Goal: Check status: Check status

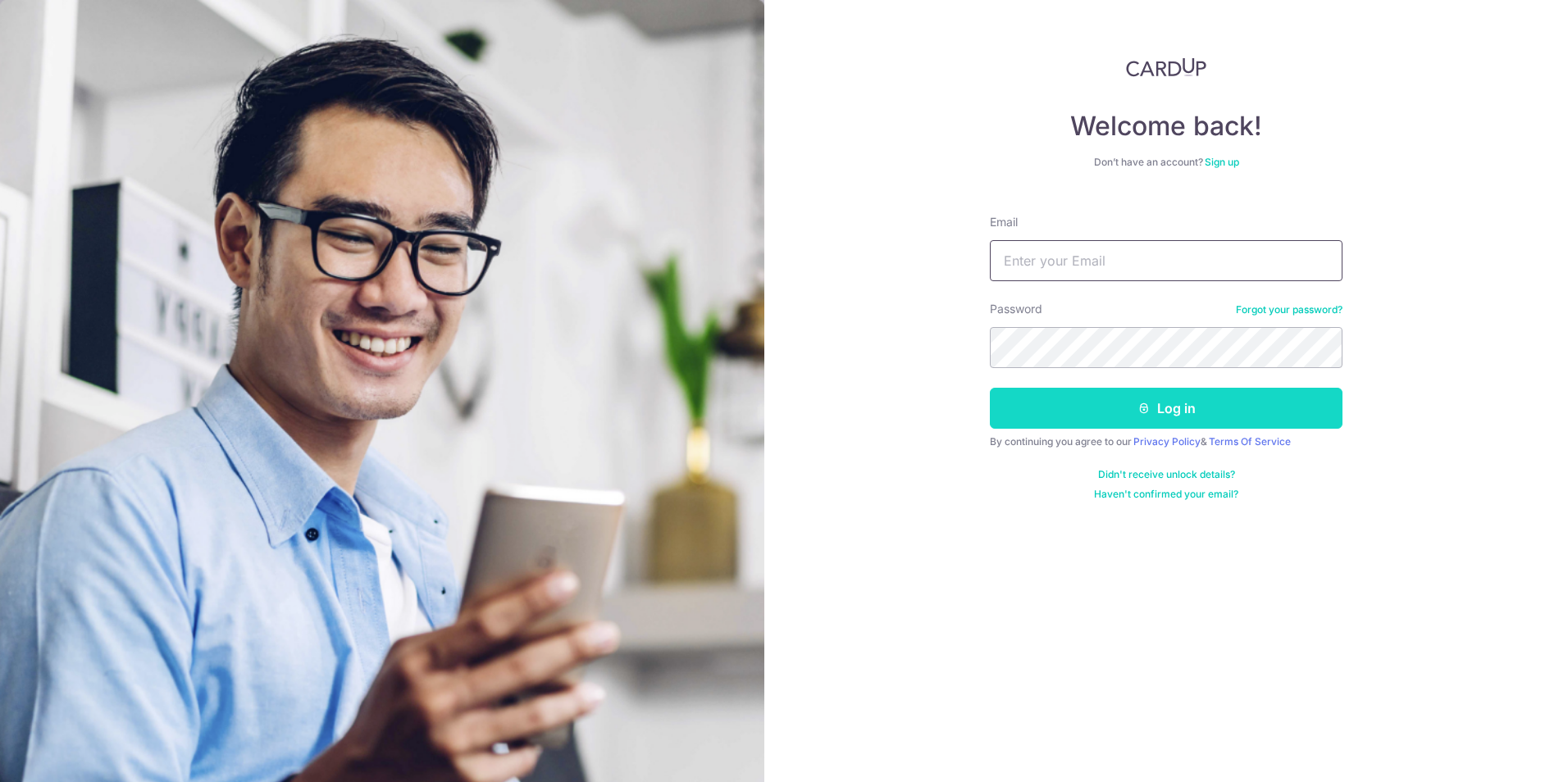
type input "[EMAIL_ADDRESS][DOMAIN_NAME]"
click at [1086, 409] on button "Log in" at bounding box center [1166, 409] width 352 height 41
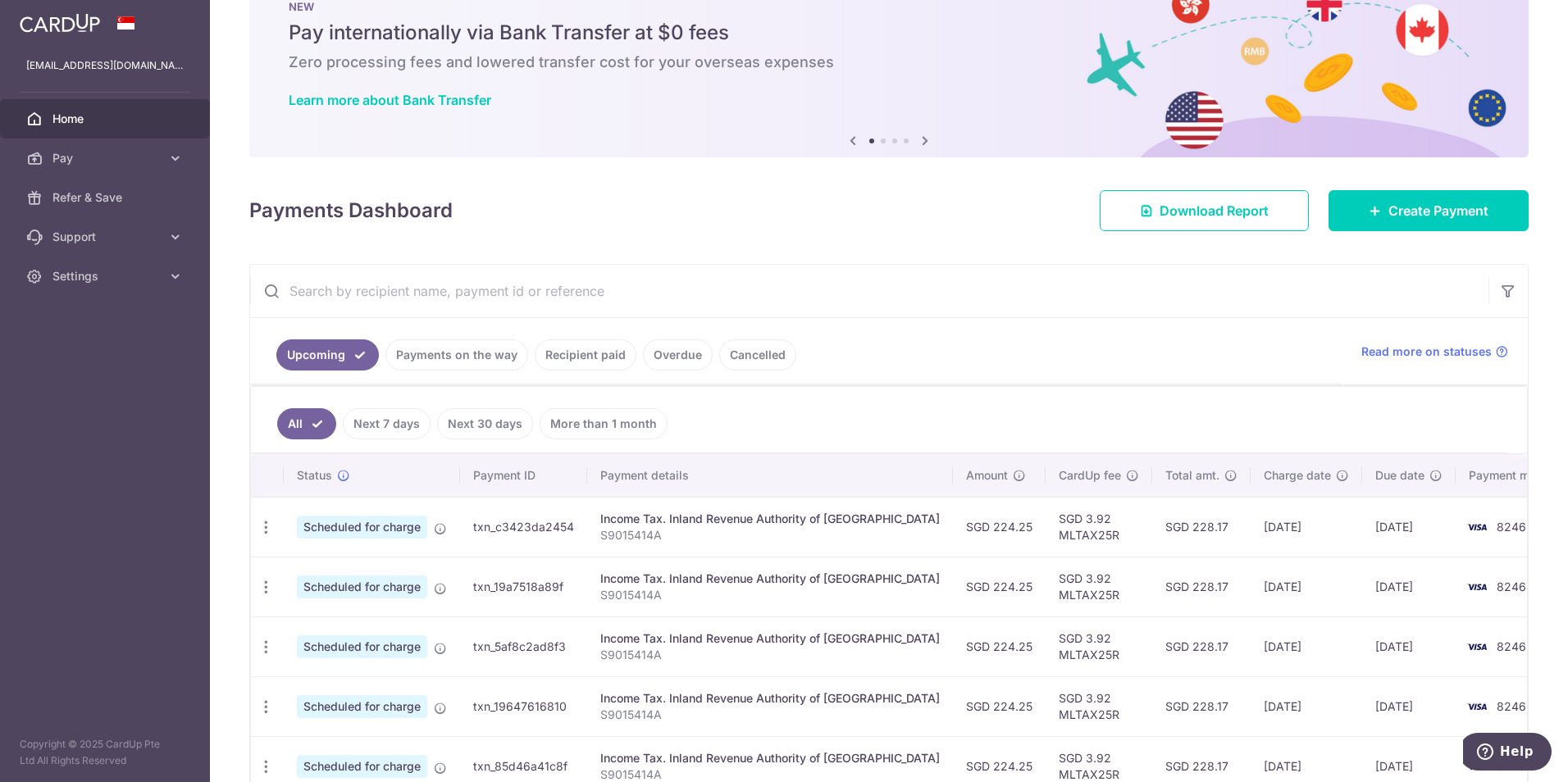
scroll to position [82, 0]
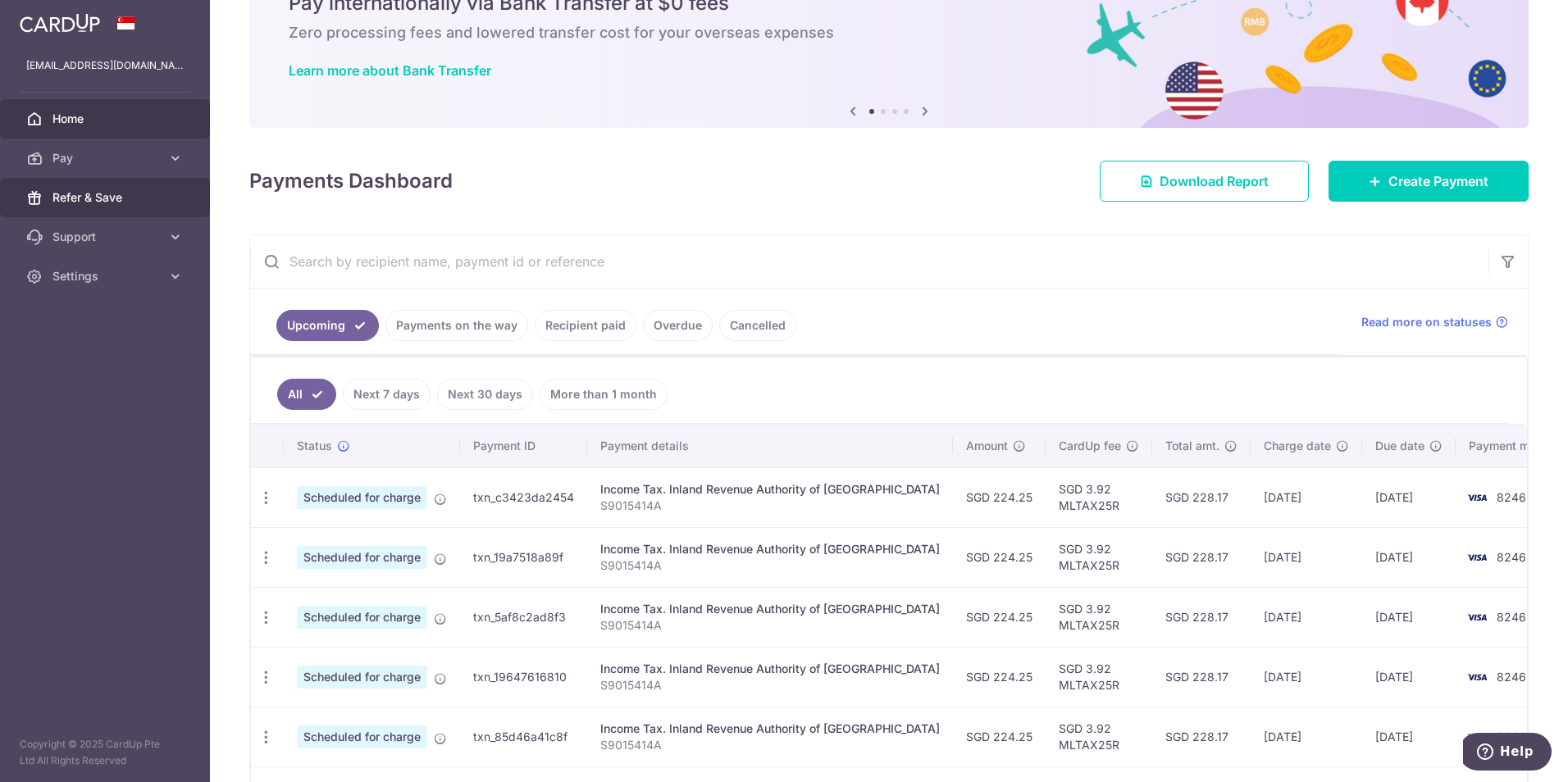
click at [106, 189] on link "Refer & Save" at bounding box center [104, 198] width 210 height 40
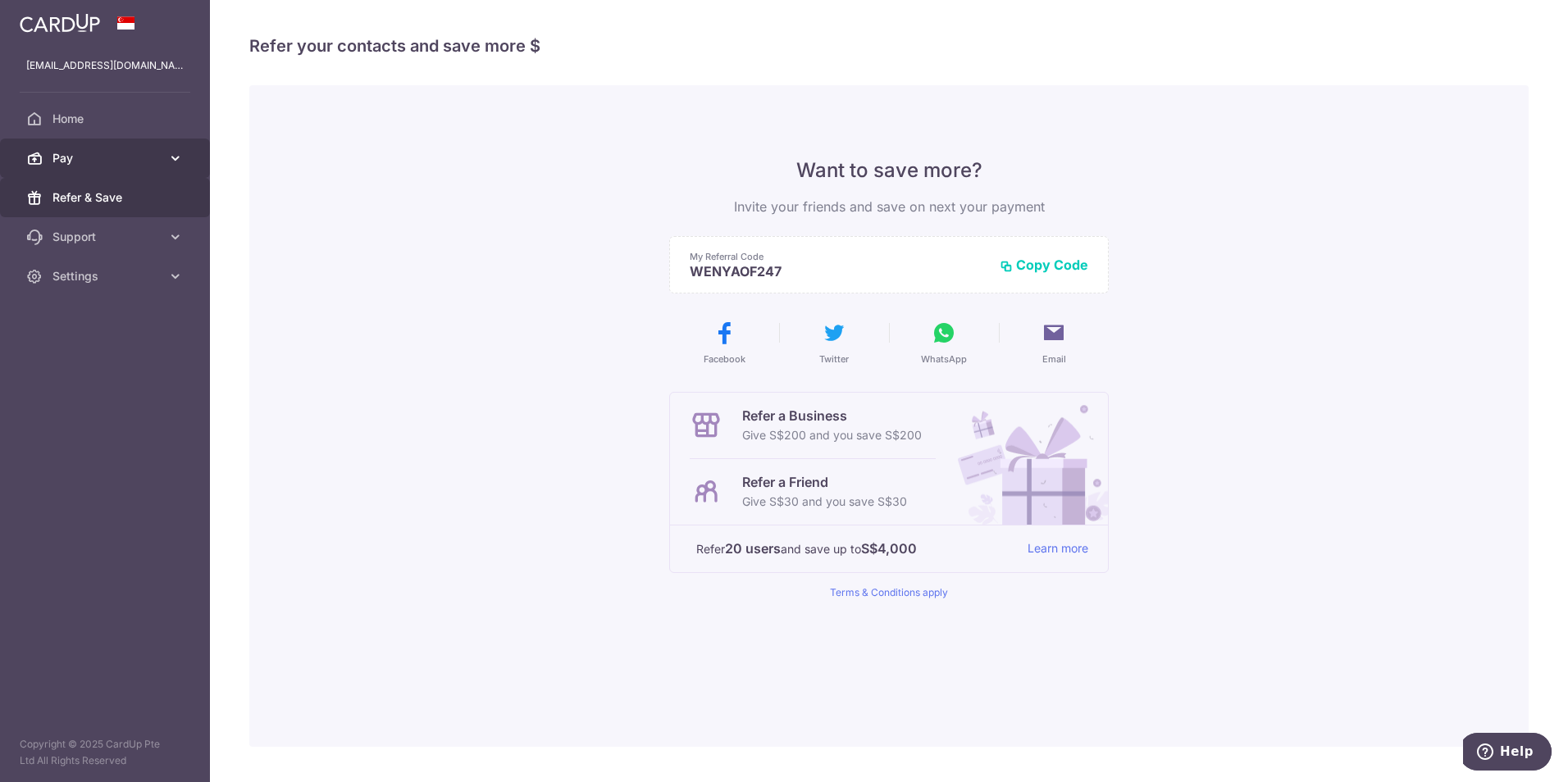
click at [85, 143] on link "Pay" at bounding box center [104, 158] width 210 height 40
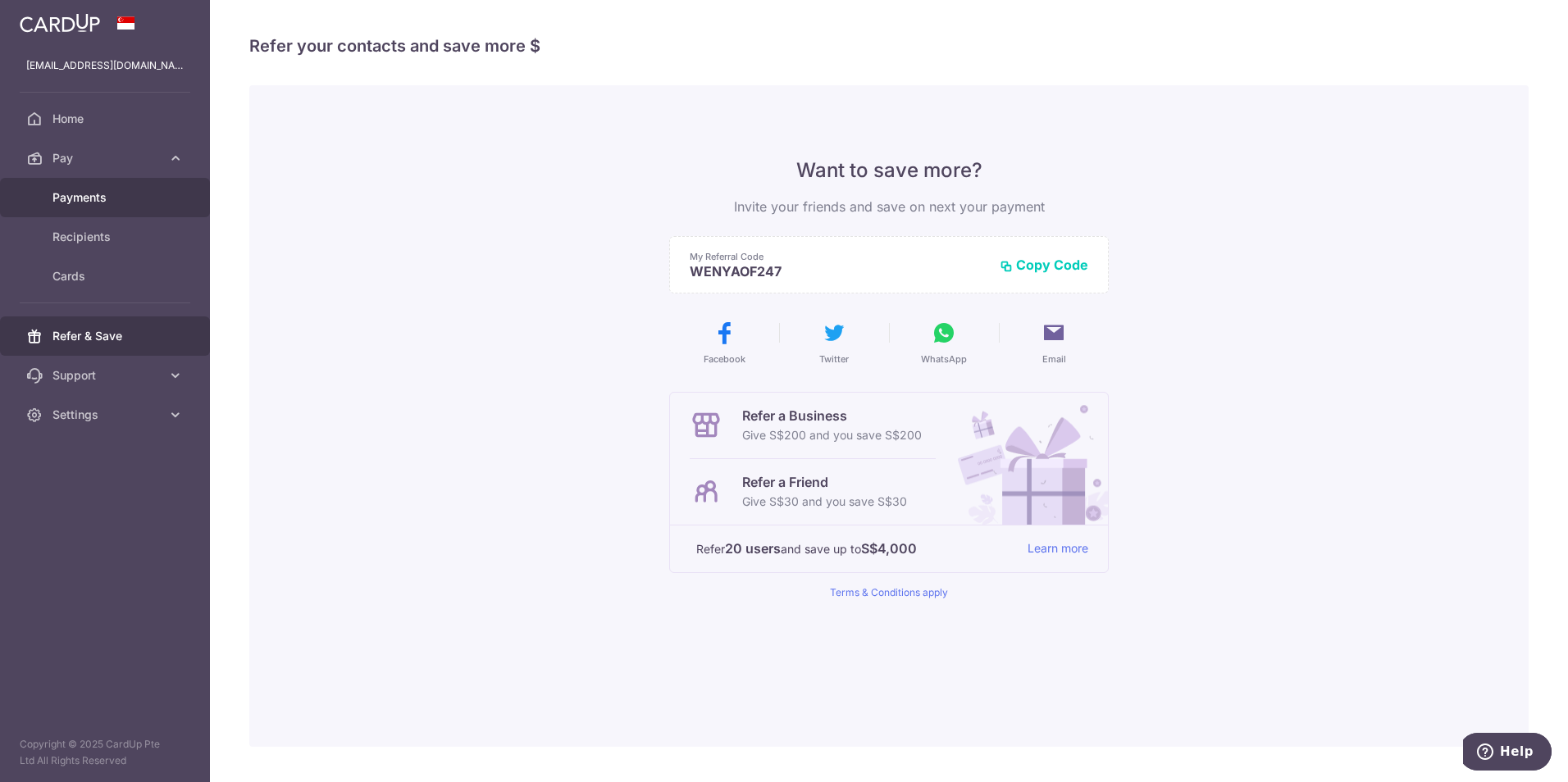
click at [83, 194] on span "Payments" at bounding box center [106, 198] width 108 height 17
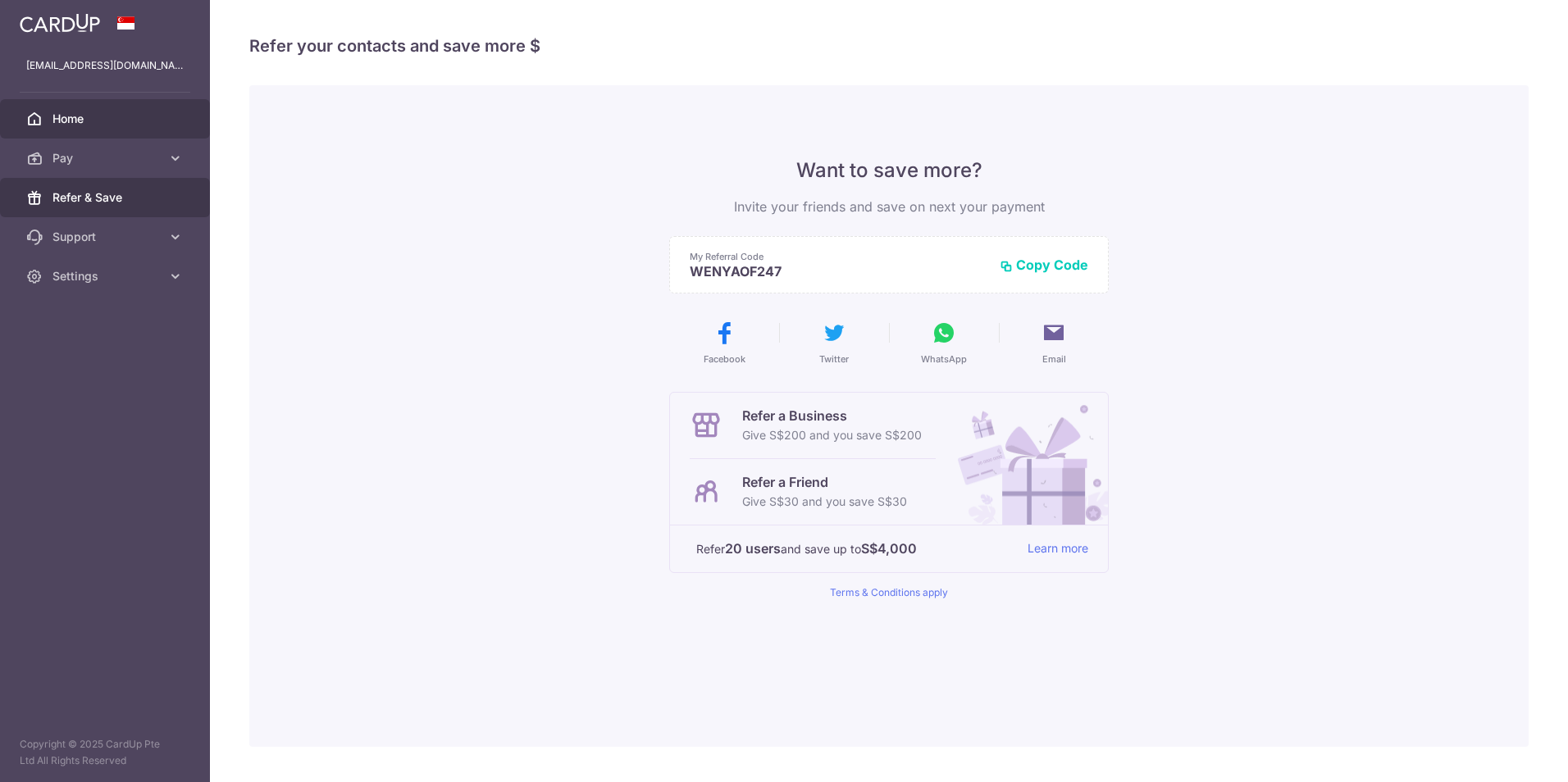
click at [35, 108] on link "Home" at bounding box center [104, 118] width 210 height 40
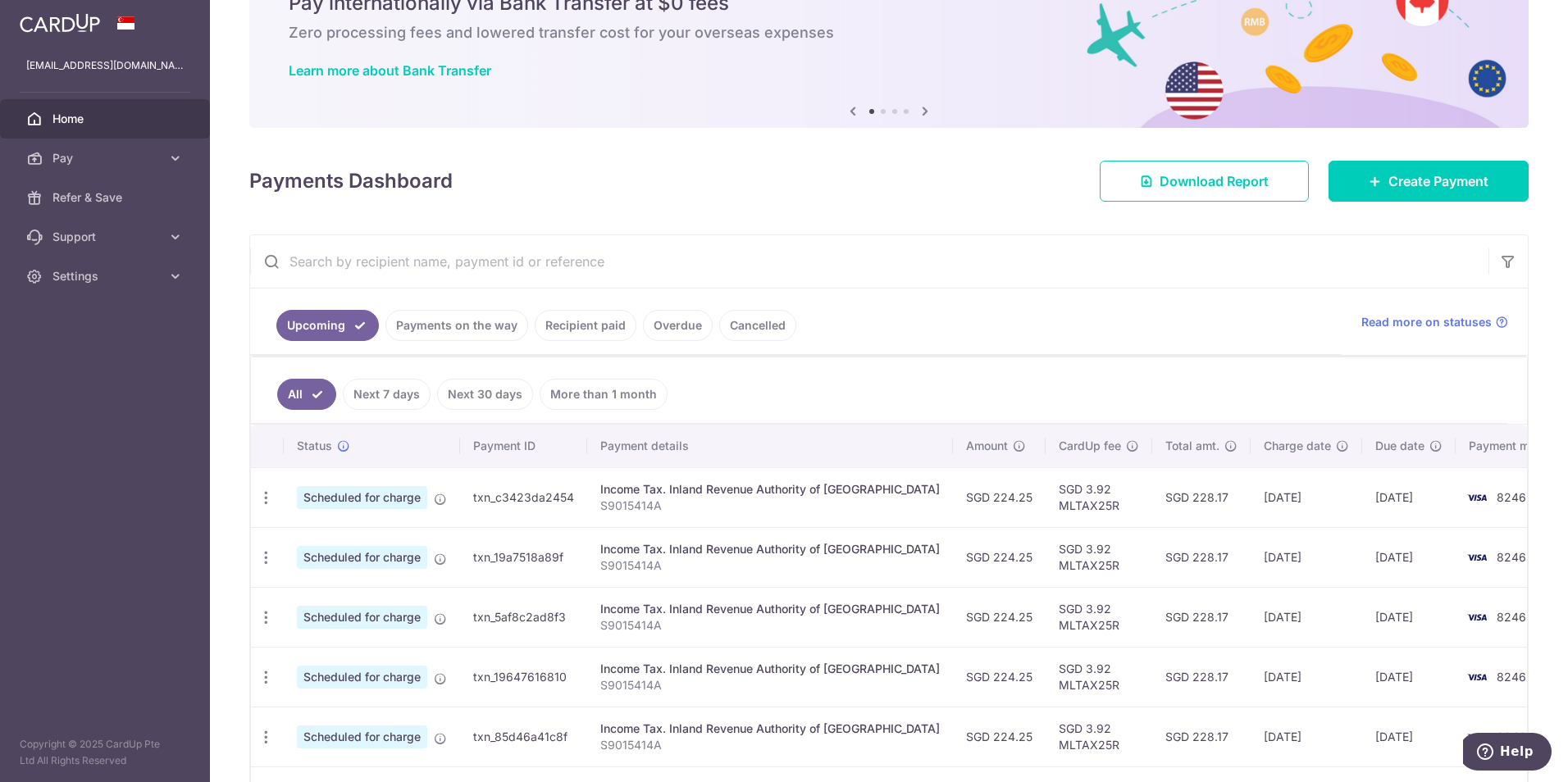
scroll to position [207, 0]
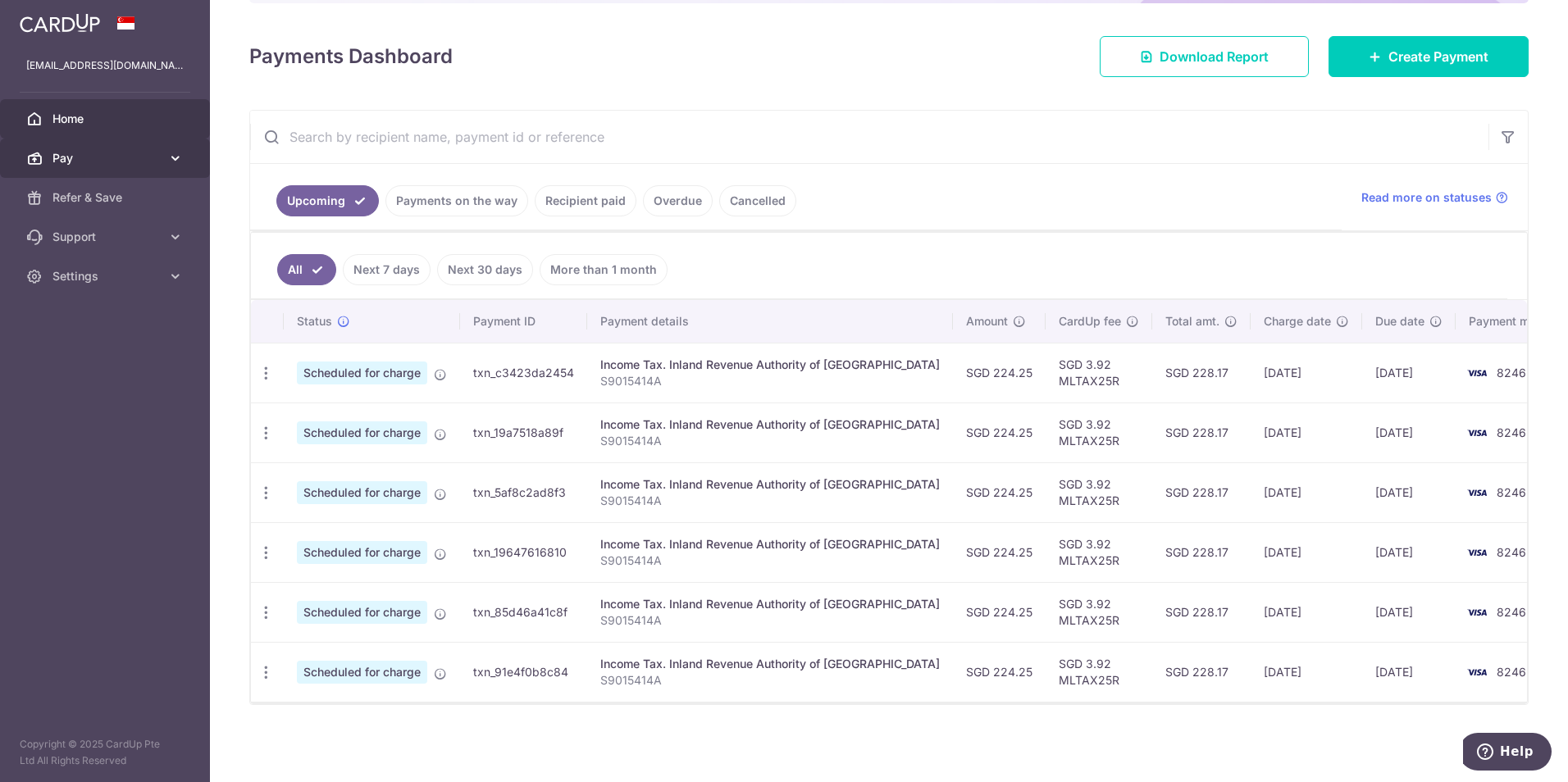
click at [171, 156] on icon at bounding box center [176, 158] width 17 height 17
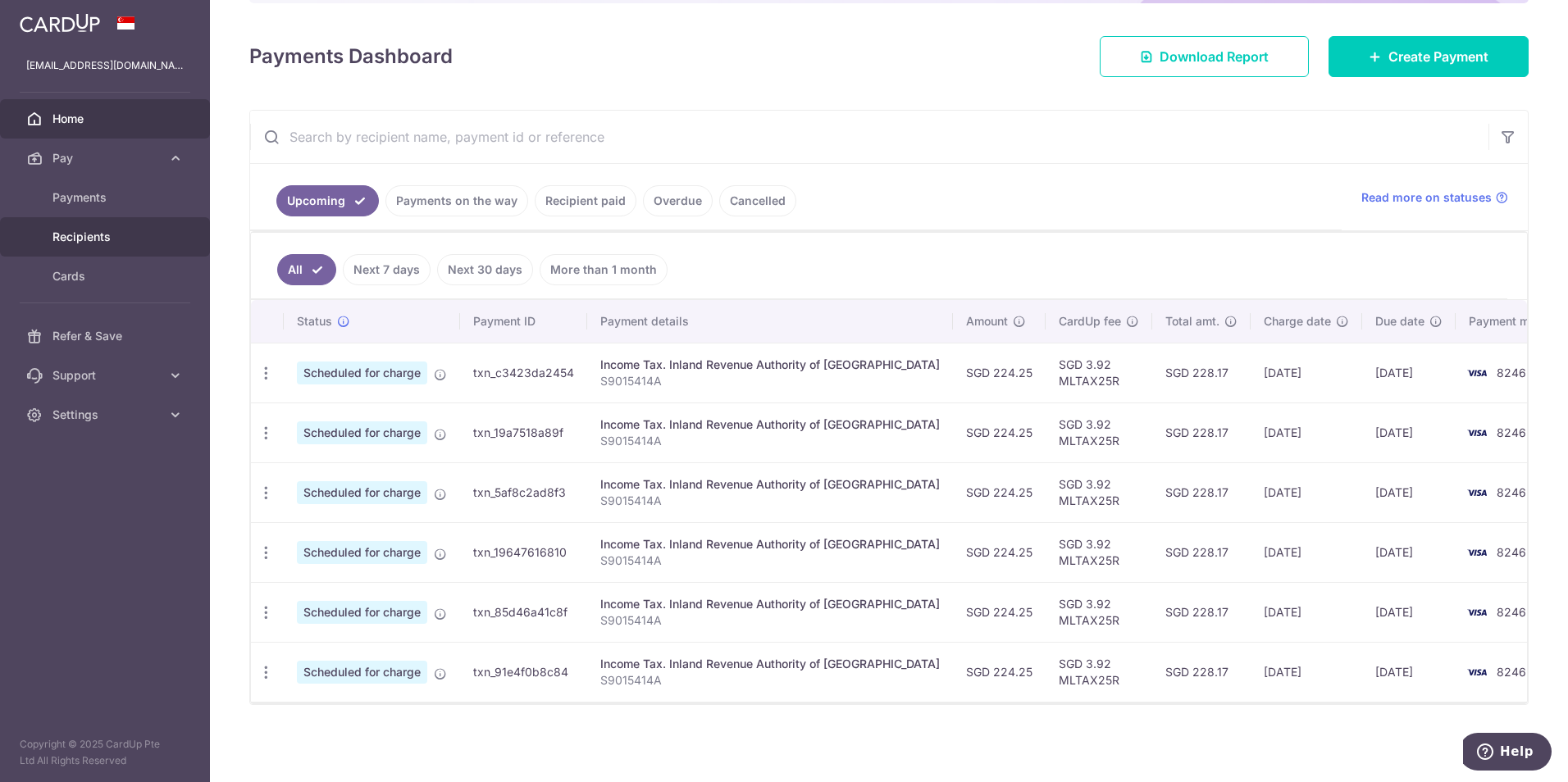
click at [97, 244] on span "Recipients" at bounding box center [106, 238] width 108 height 17
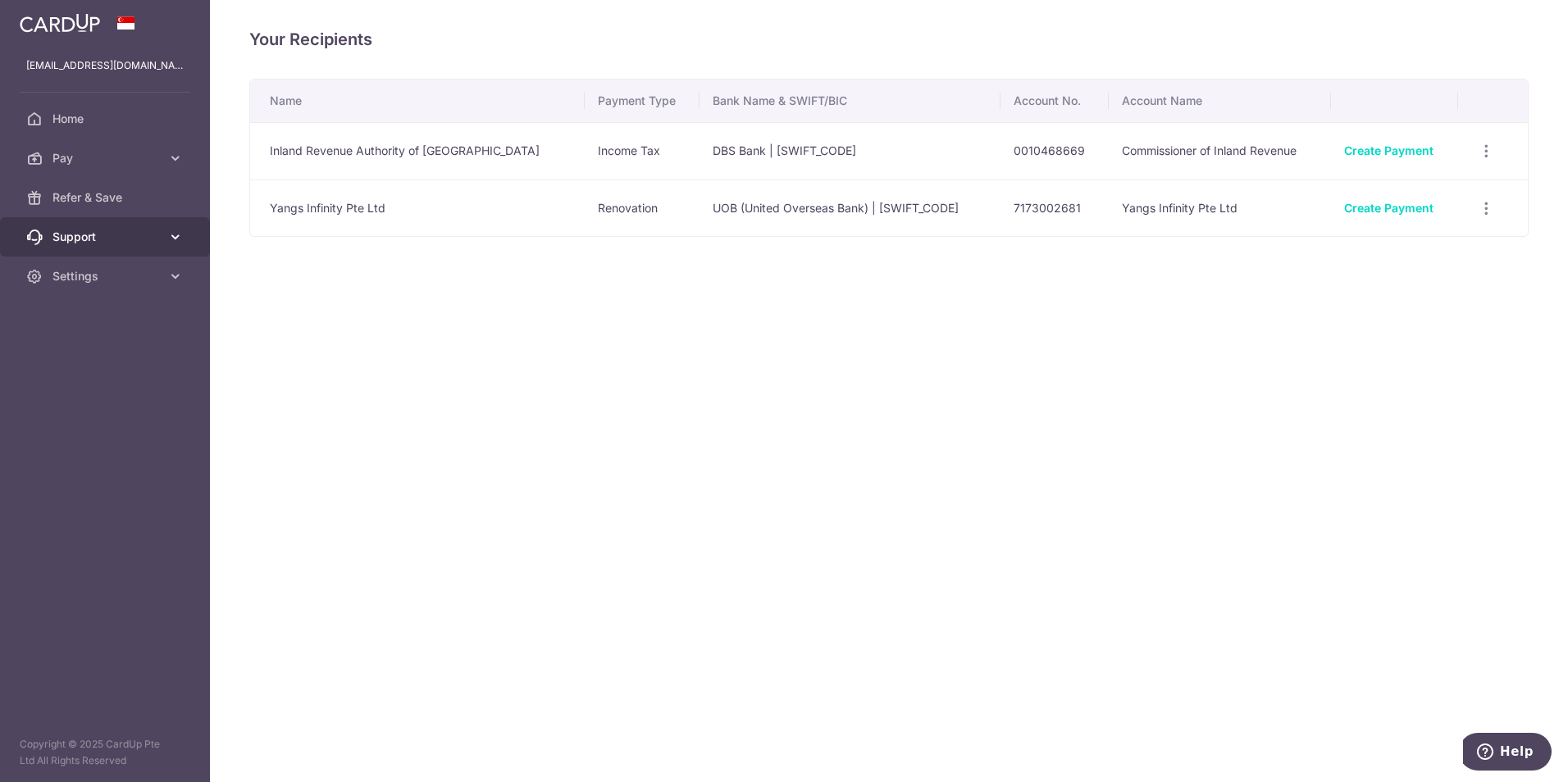
click at [169, 235] on icon at bounding box center [176, 238] width 17 height 17
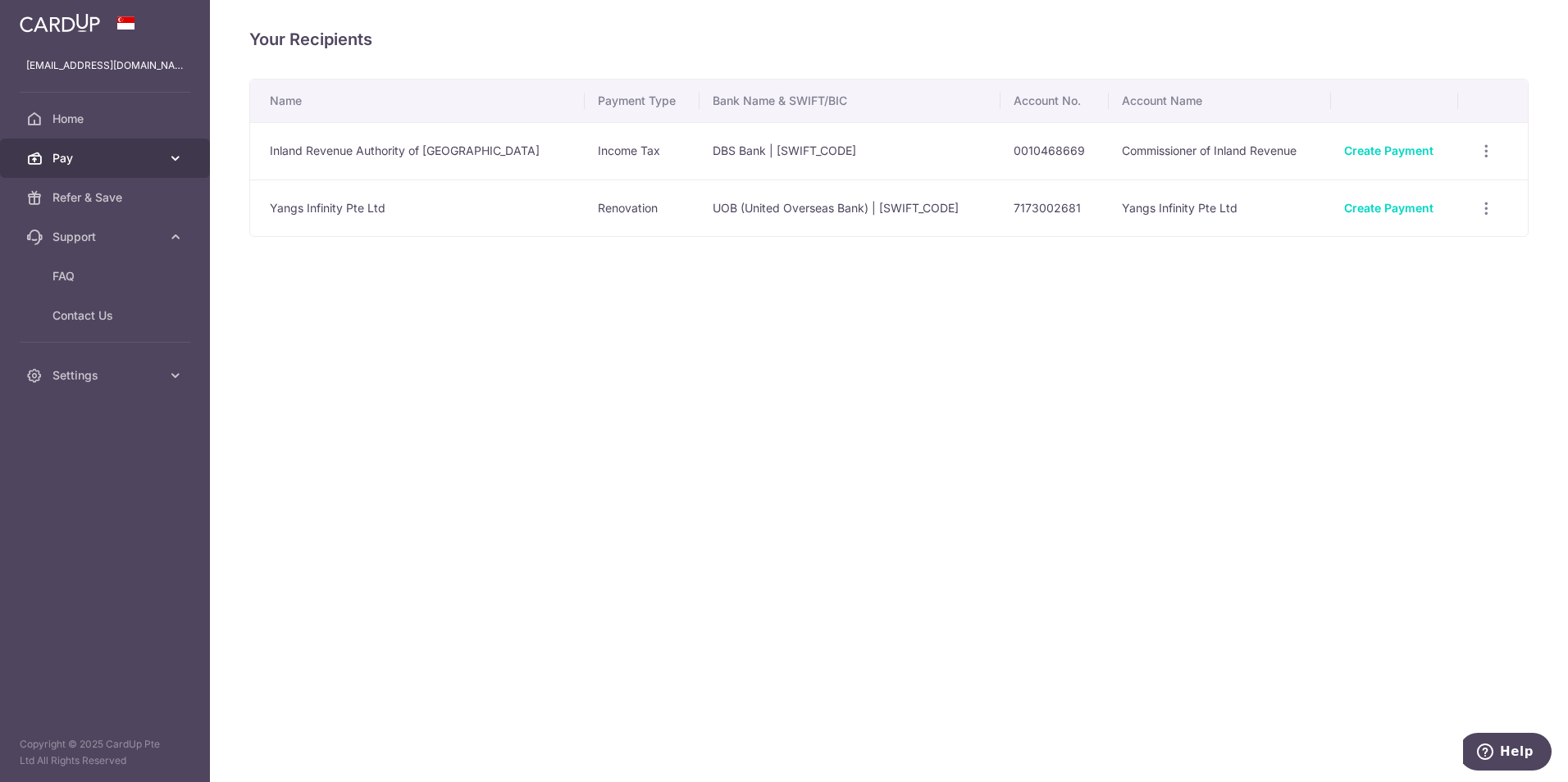
click at [171, 159] on icon at bounding box center [176, 158] width 17 height 17
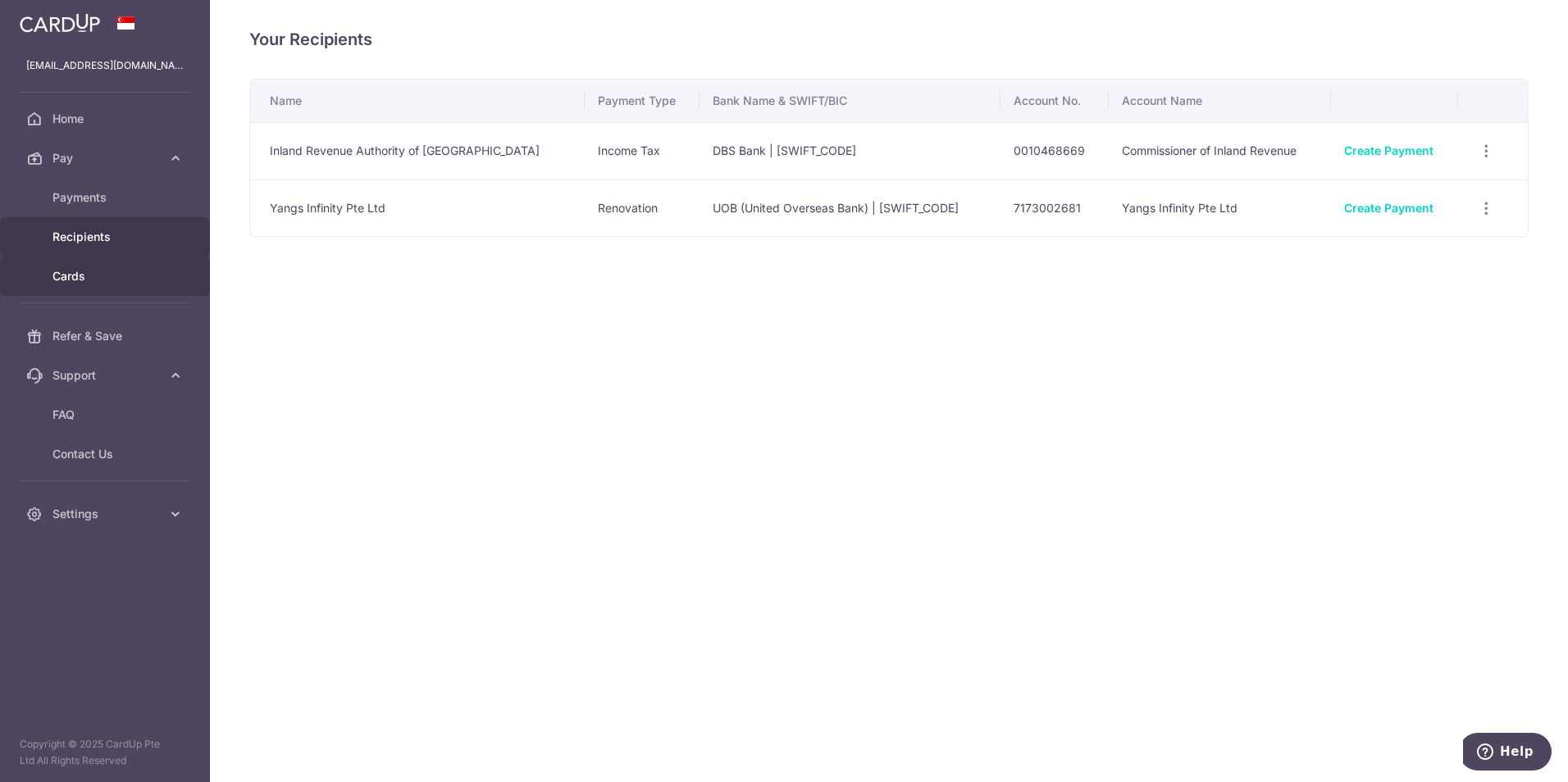
click at [90, 270] on span "Cards" at bounding box center [106, 276] width 108 height 17
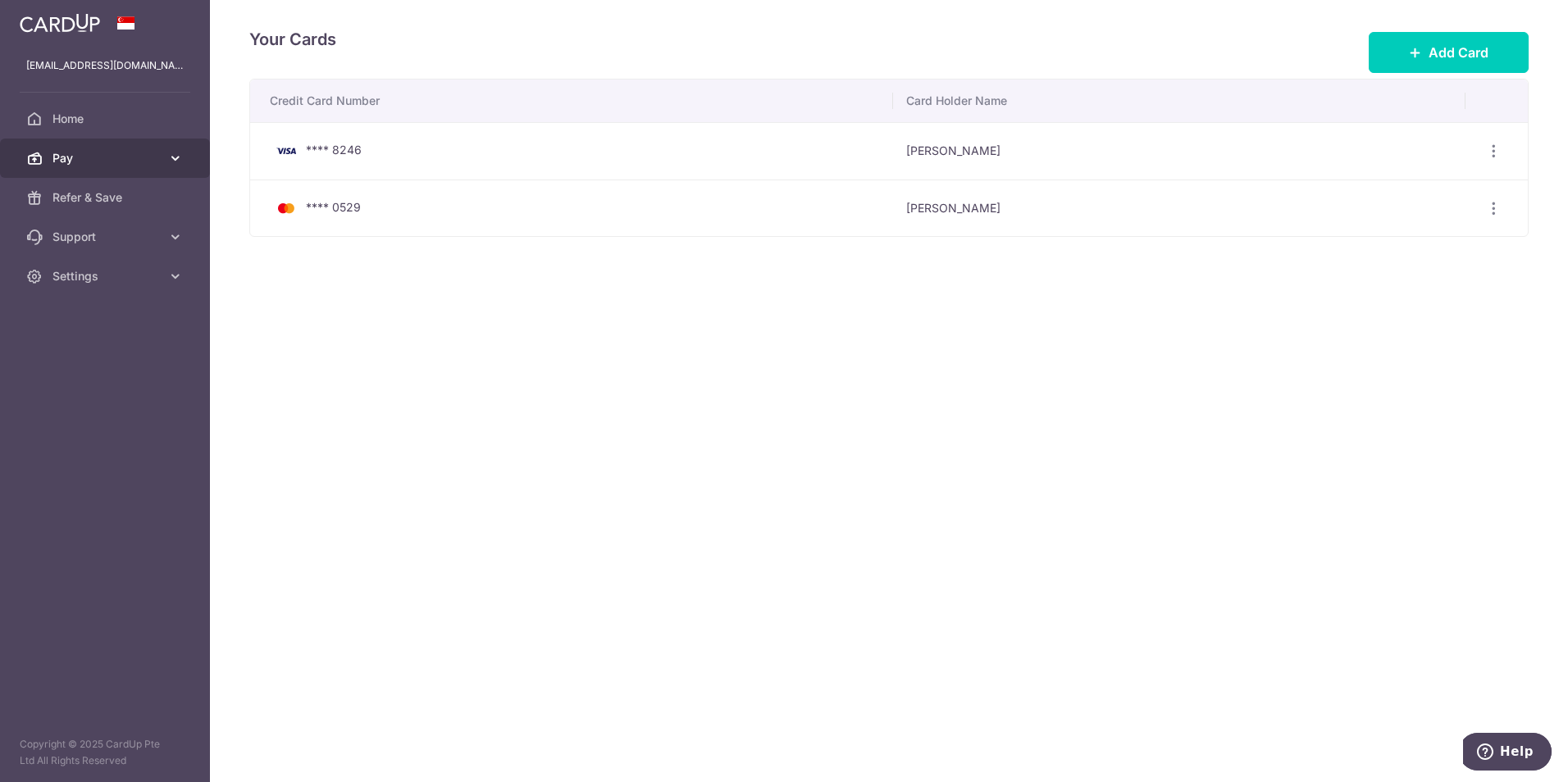
click at [155, 162] on span "Pay" at bounding box center [106, 158] width 108 height 17
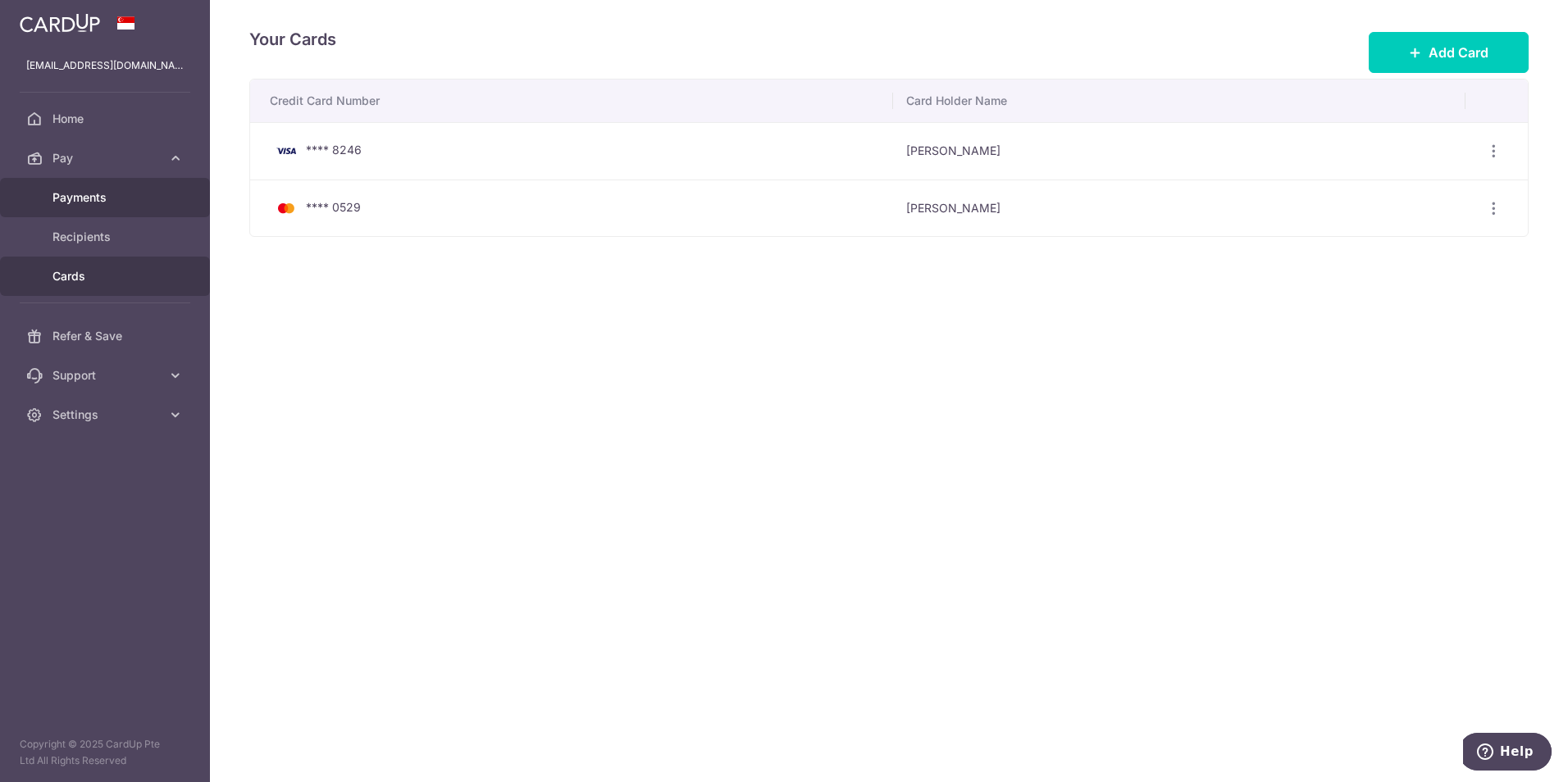
click at [104, 203] on span "Payments" at bounding box center [106, 198] width 108 height 17
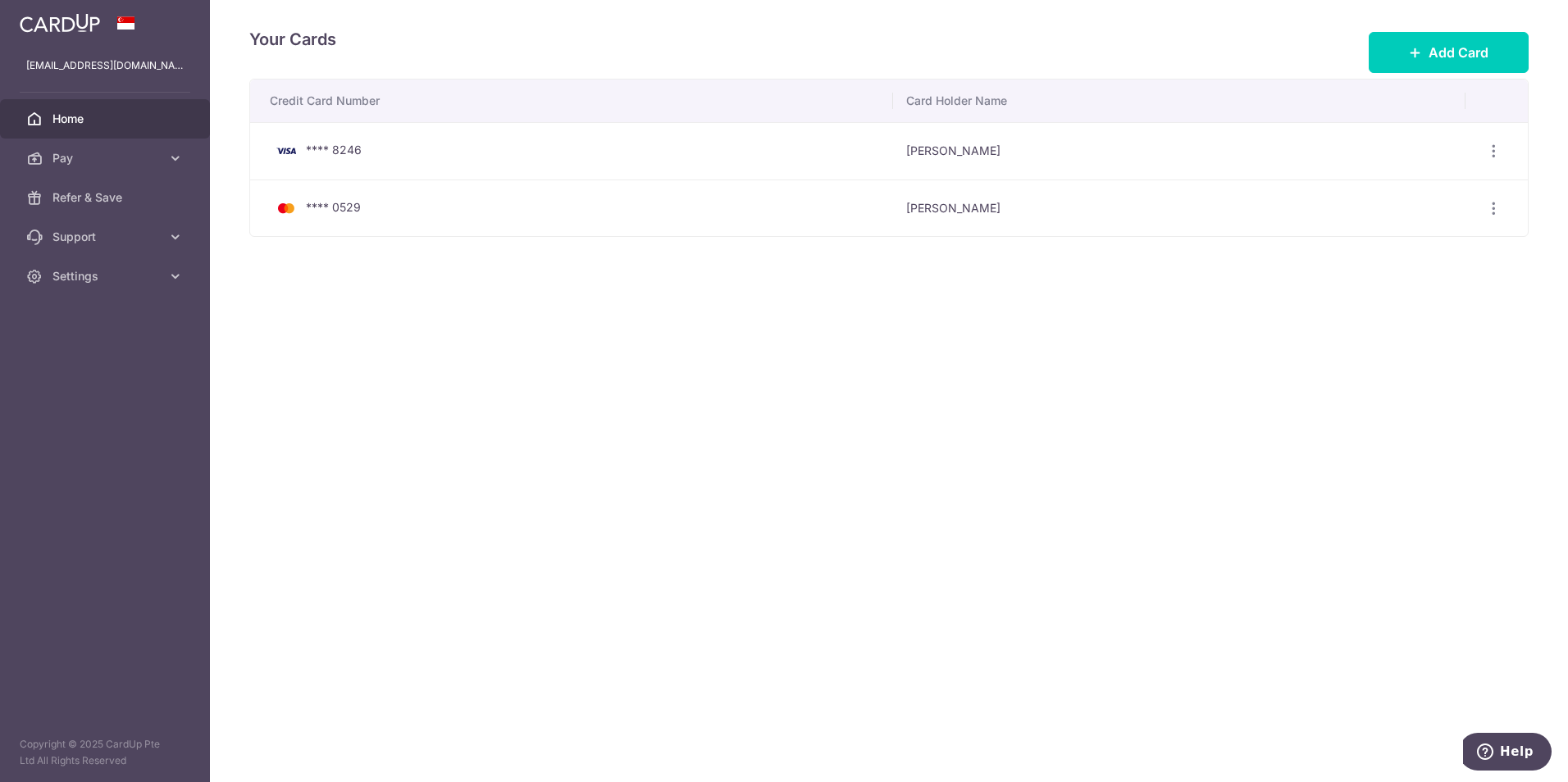
click at [80, 126] on span "Home" at bounding box center [106, 119] width 108 height 17
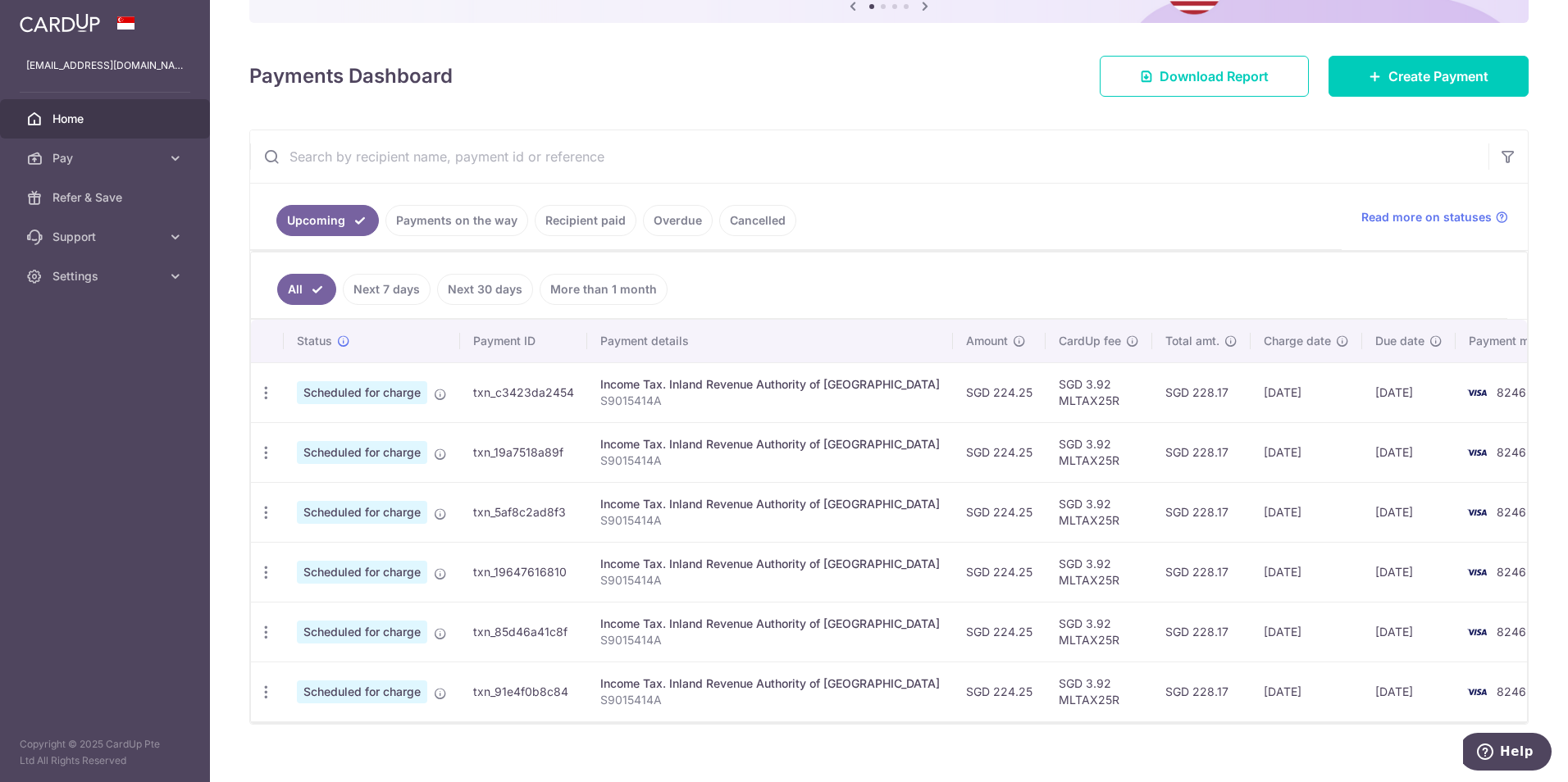
scroll to position [207, 0]
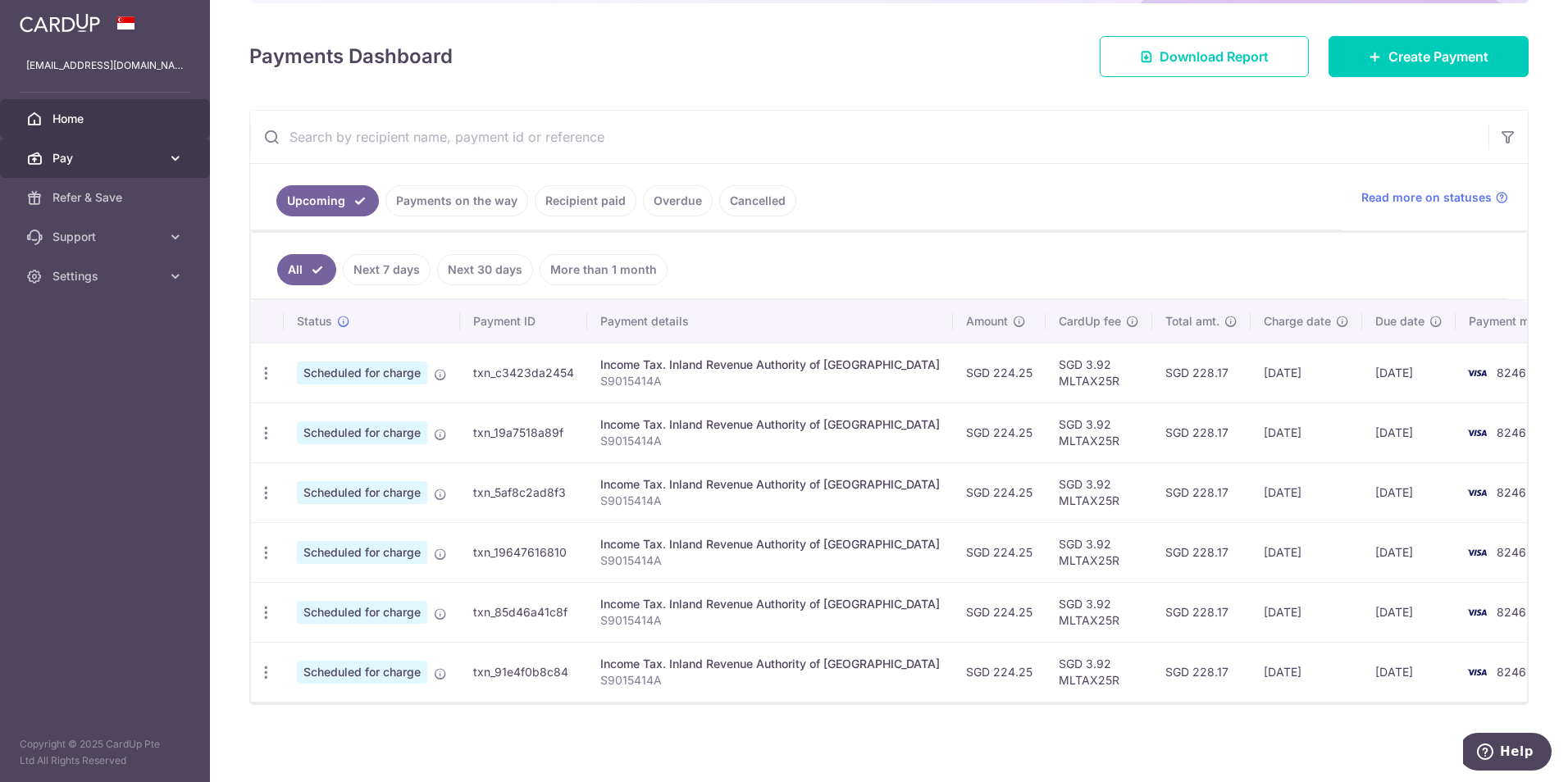
click at [171, 157] on icon at bounding box center [176, 158] width 17 height 17
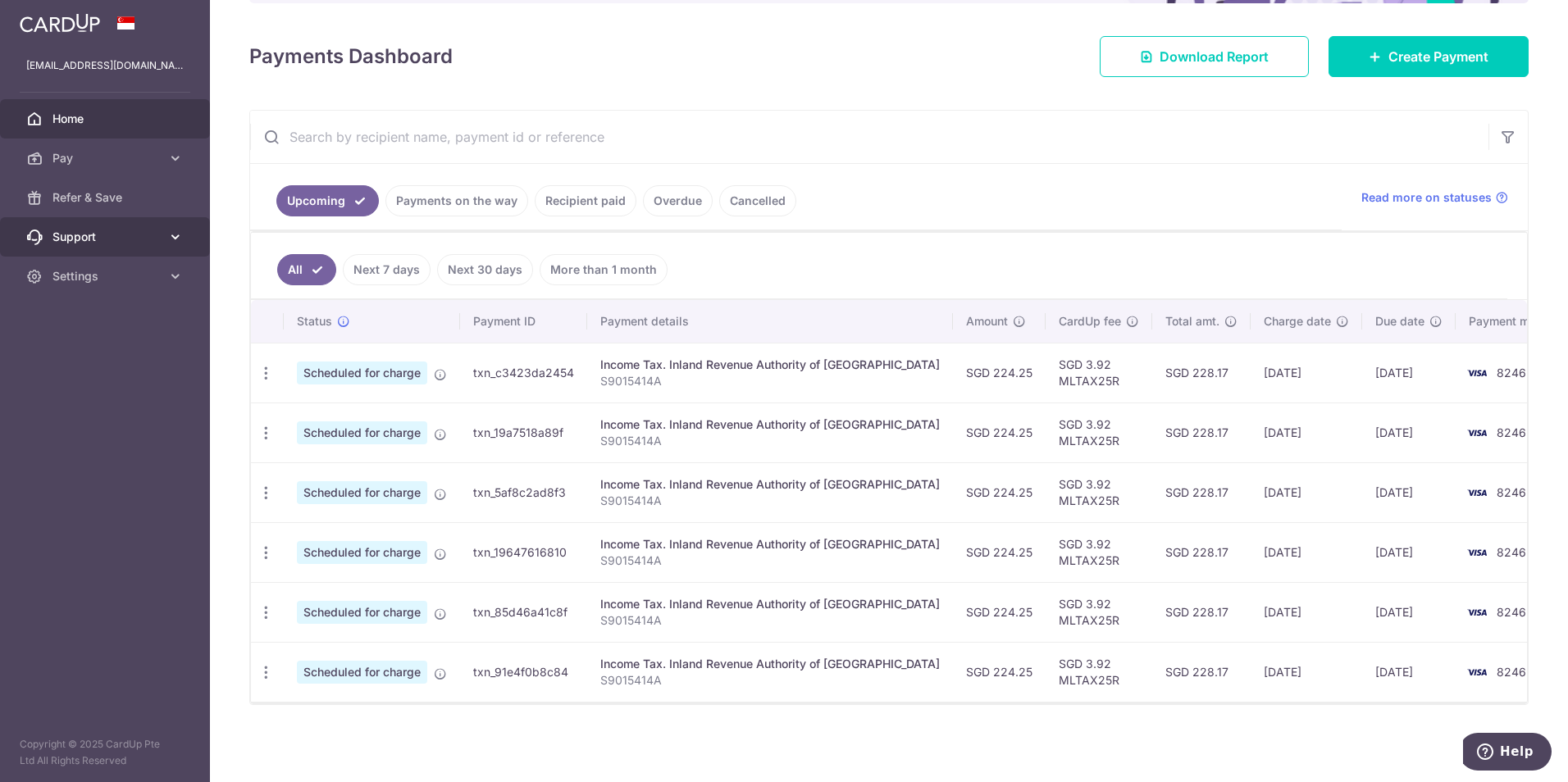
click at [171, 249] on link "Support" at bounding box center [104, 237] width 210 height 40
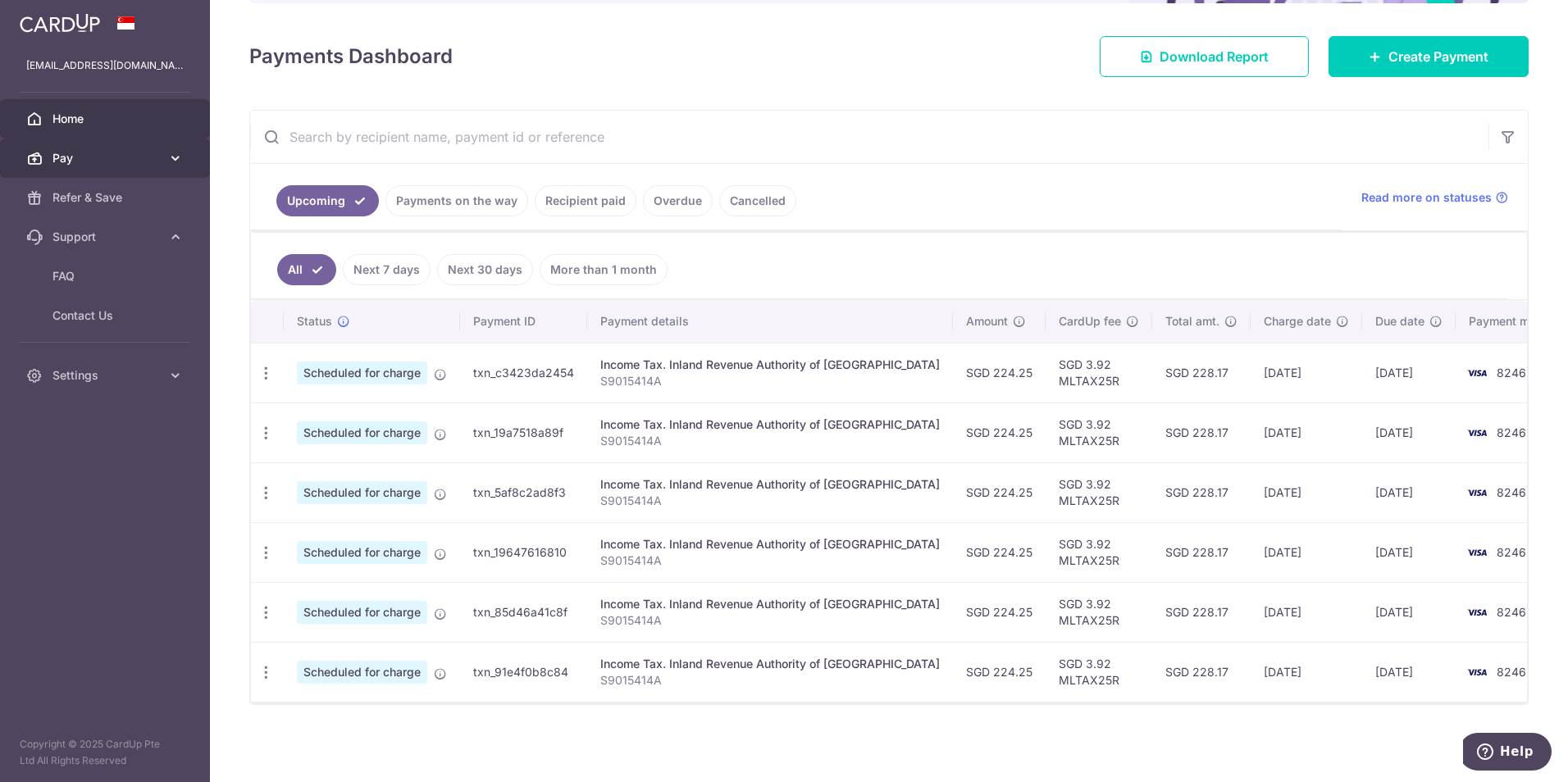
click at [165, 166] on link "Pay" at bounding box center [104, 158] width 210 height 40
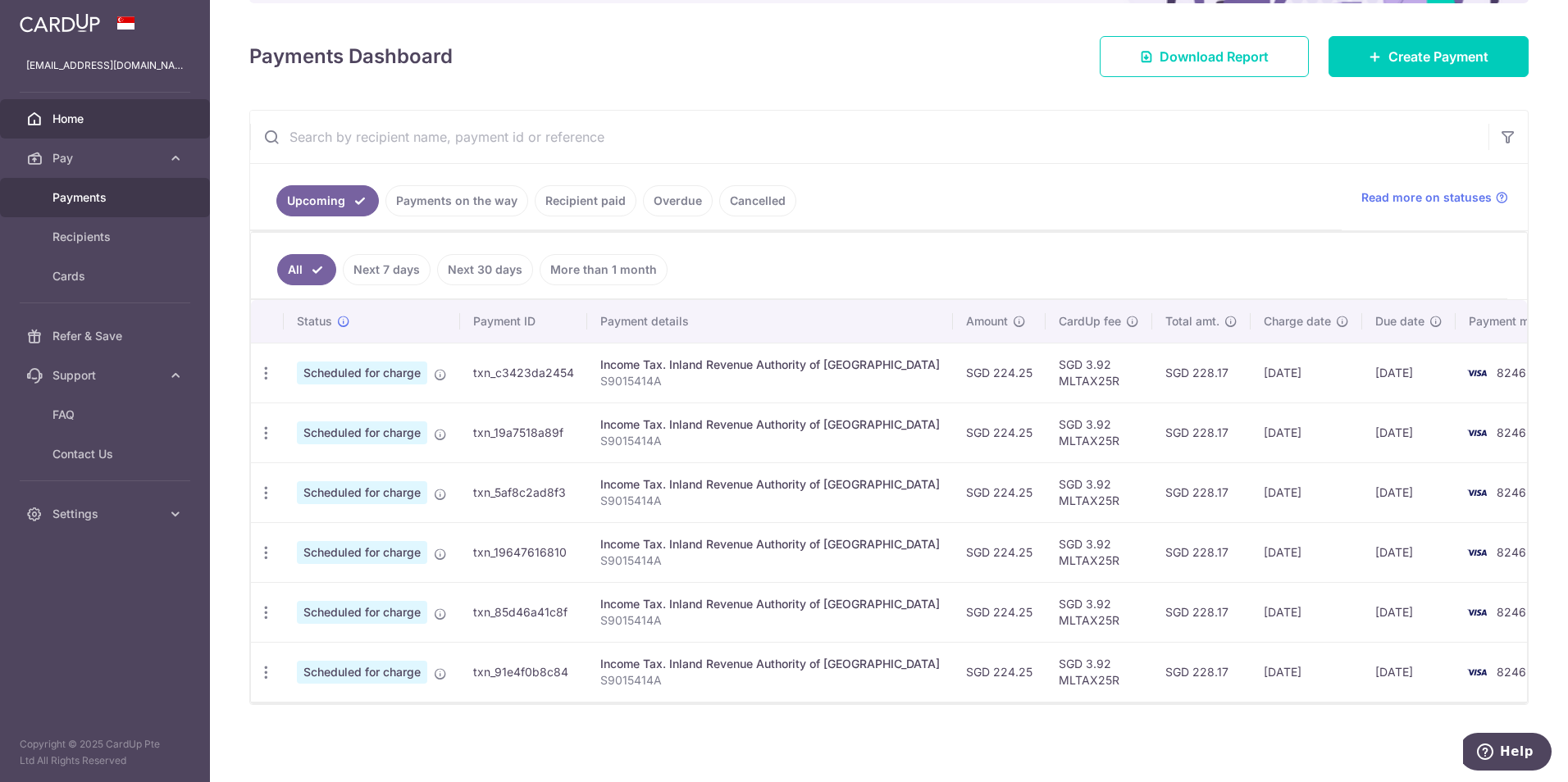
click at [88, 199] on span "Payments" at bounding box center [106, 198] width 108 height 17
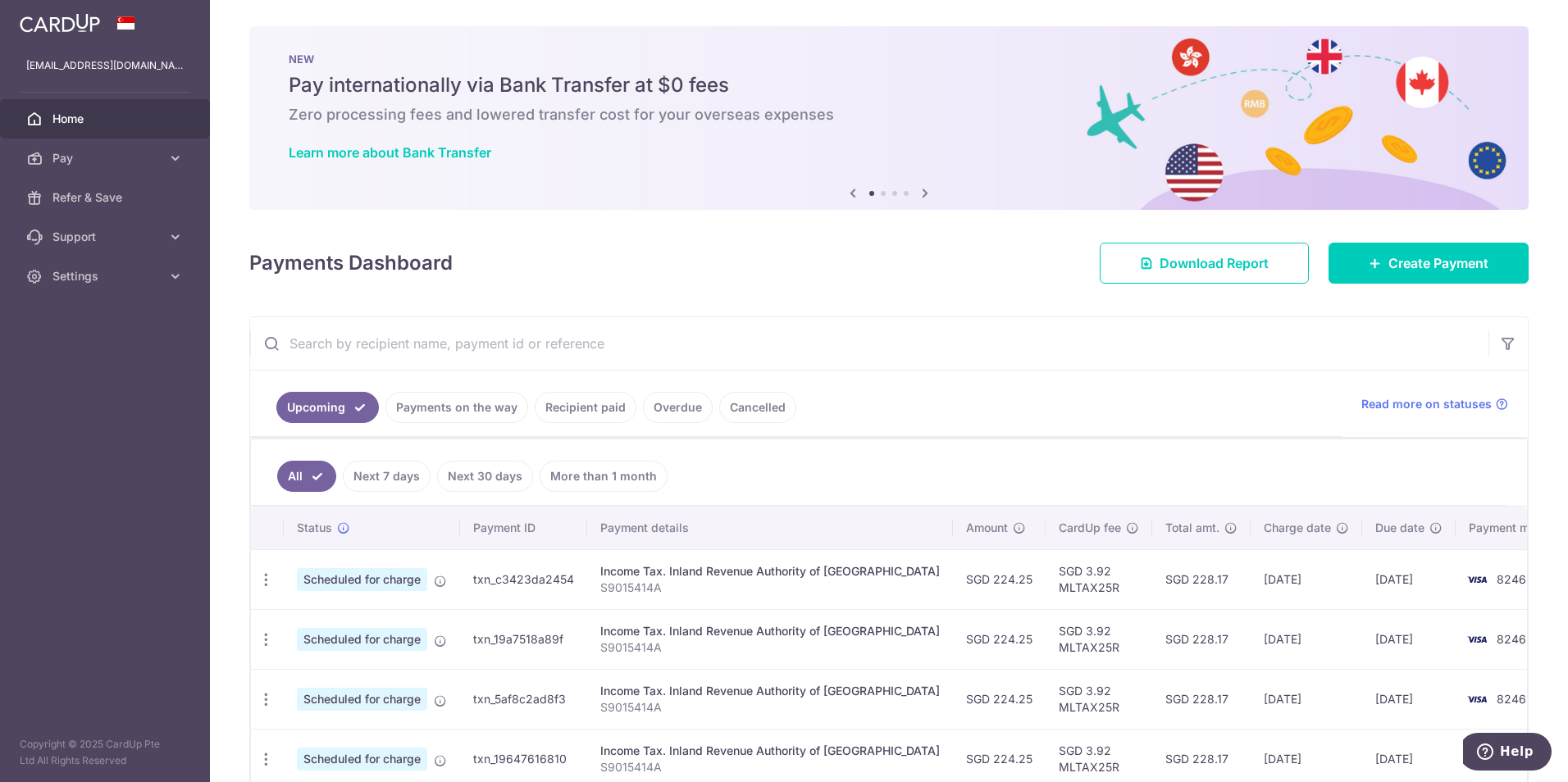
click at [582, 403] on link "Recipient paid" at bounding box center [585, 408] width 102 height 31
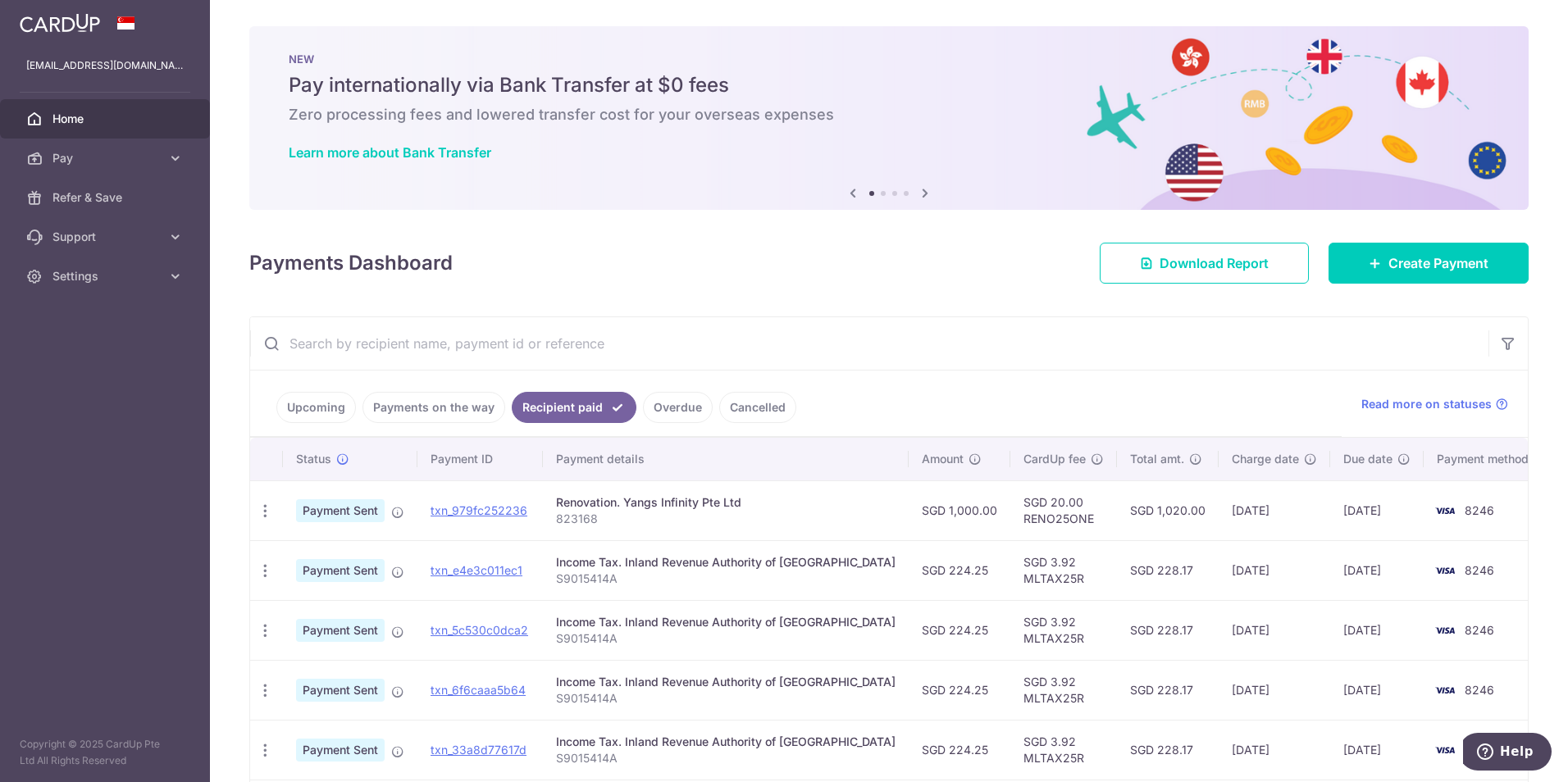
scroll to position [164, 0]
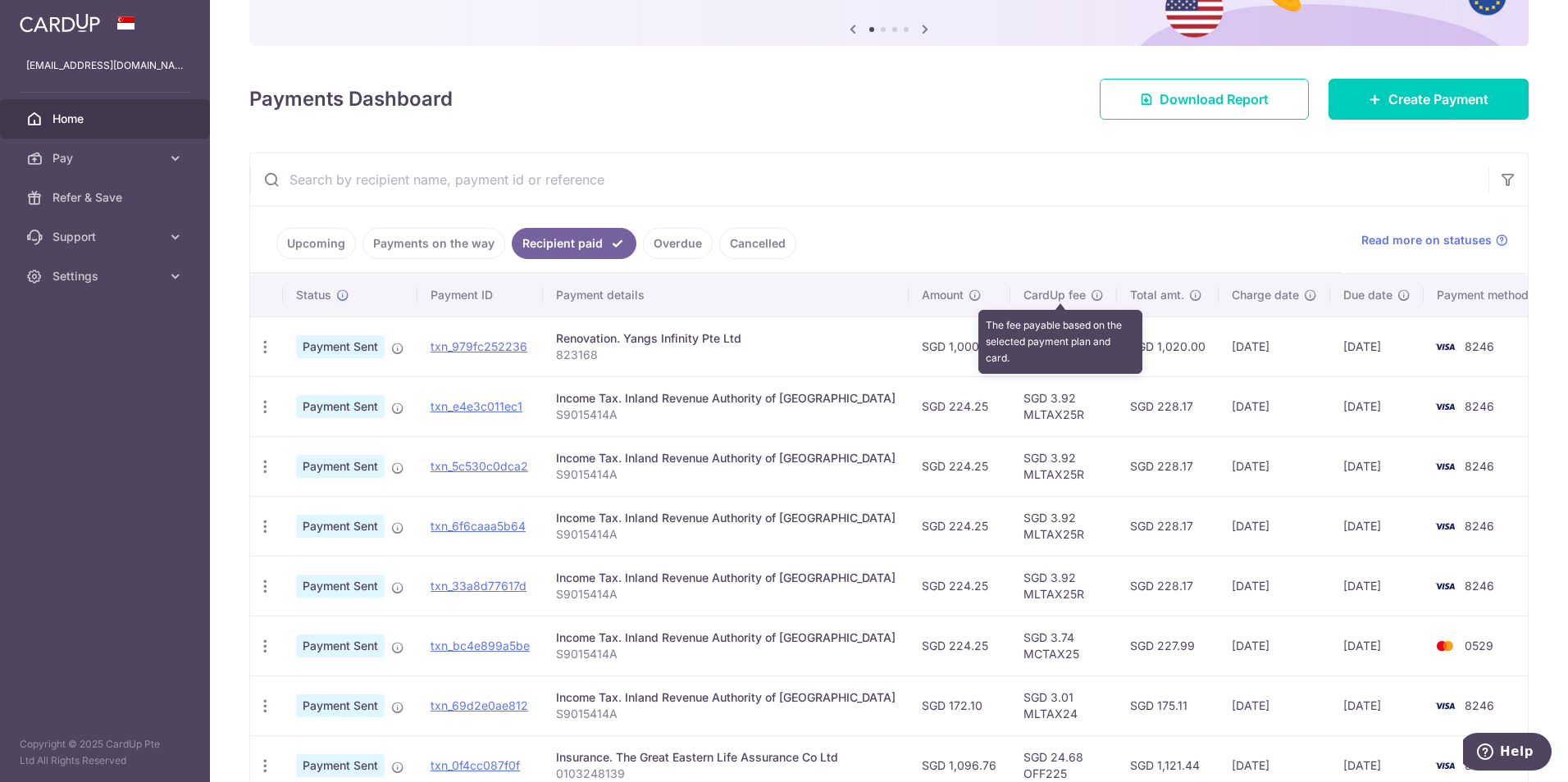
click at [1091, 294] on icon at bounding box center [1097, 295] width 13 height 13
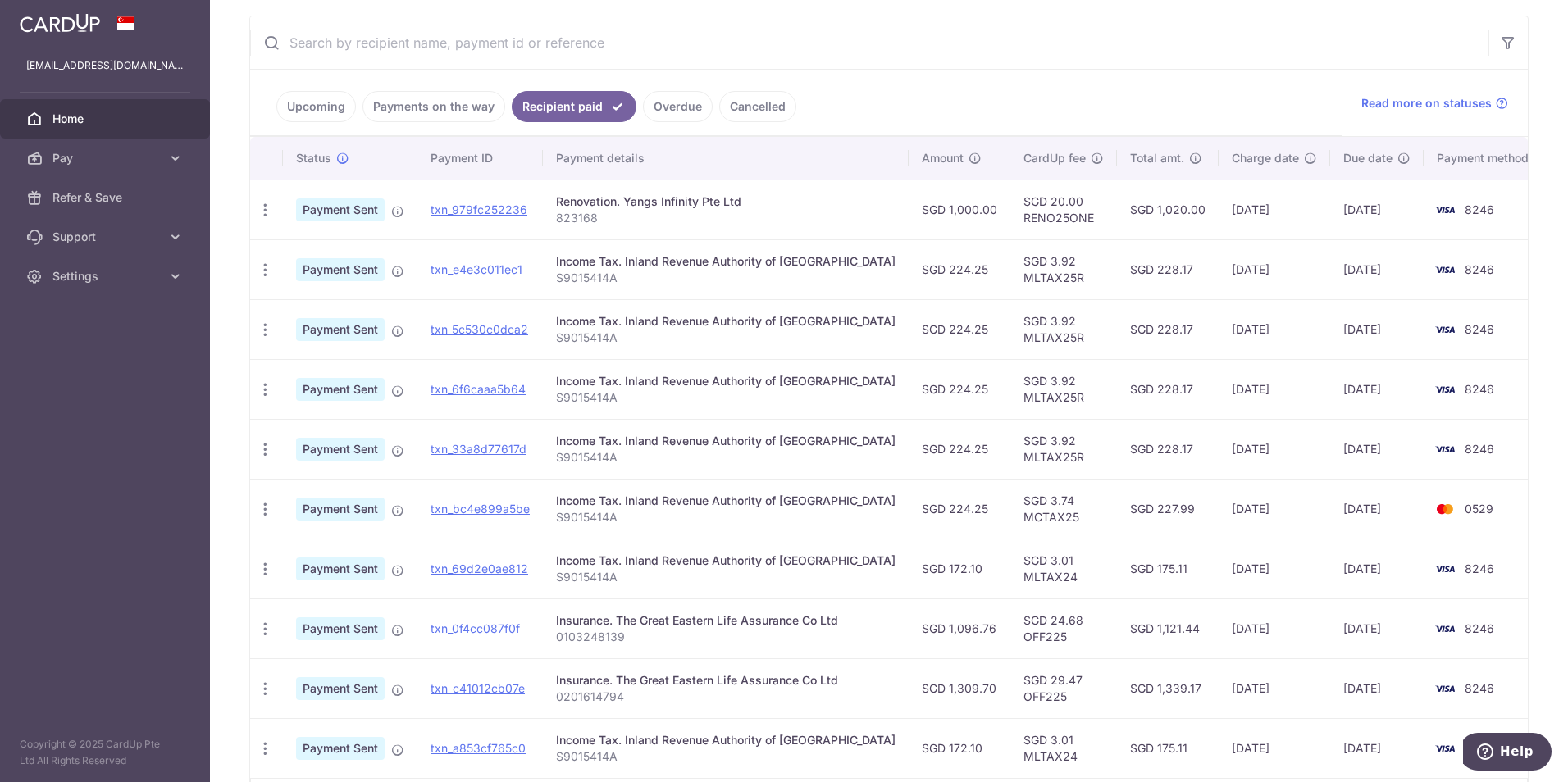
scroll to position [410, 0]
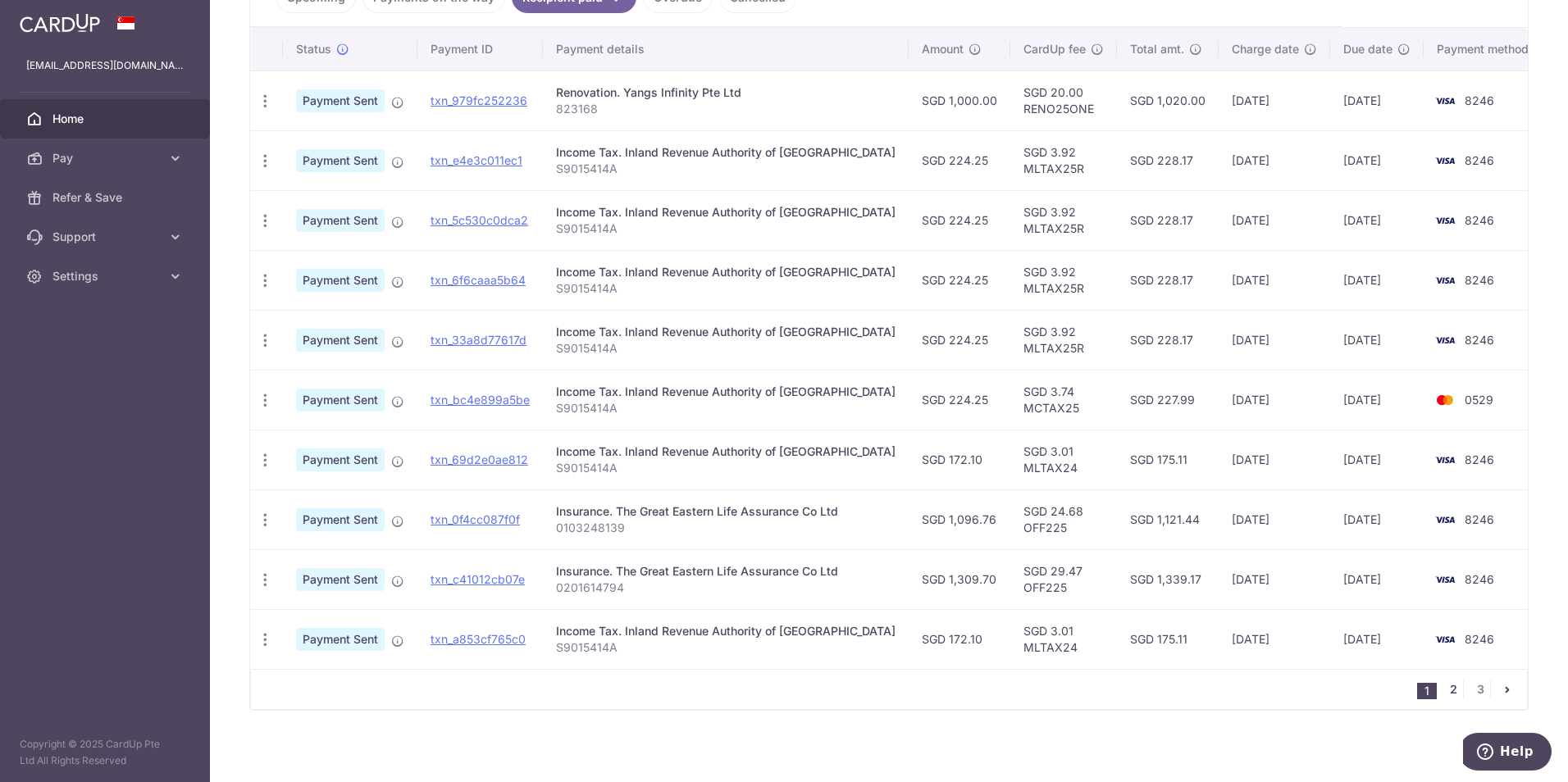
click at [1450, 690] on link "2" at bounding box center [1452, 689] width 19 height 19
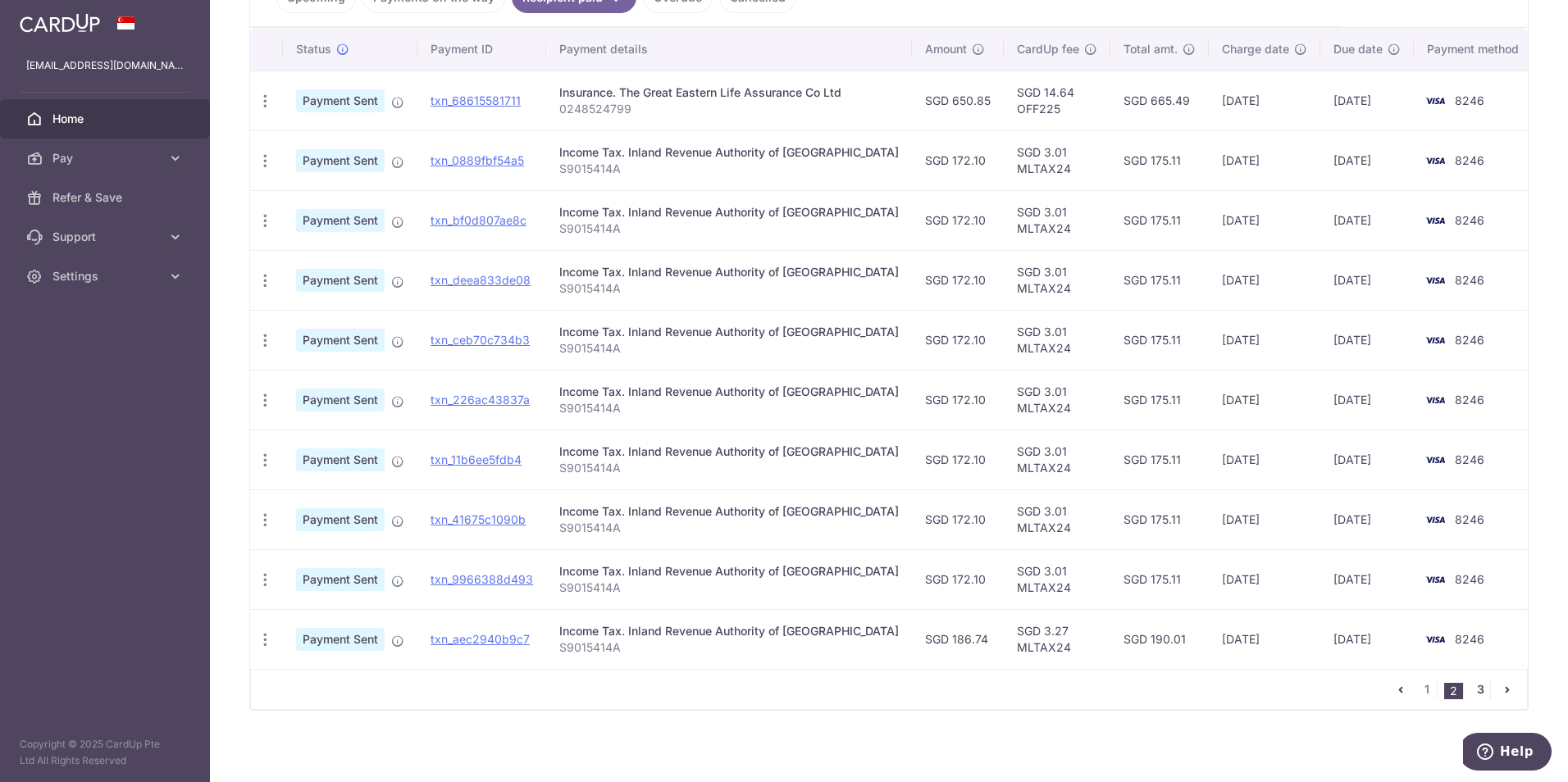
click at [1471, 690] on link "3" at bounding box center [1480, 689] width 19 height 19
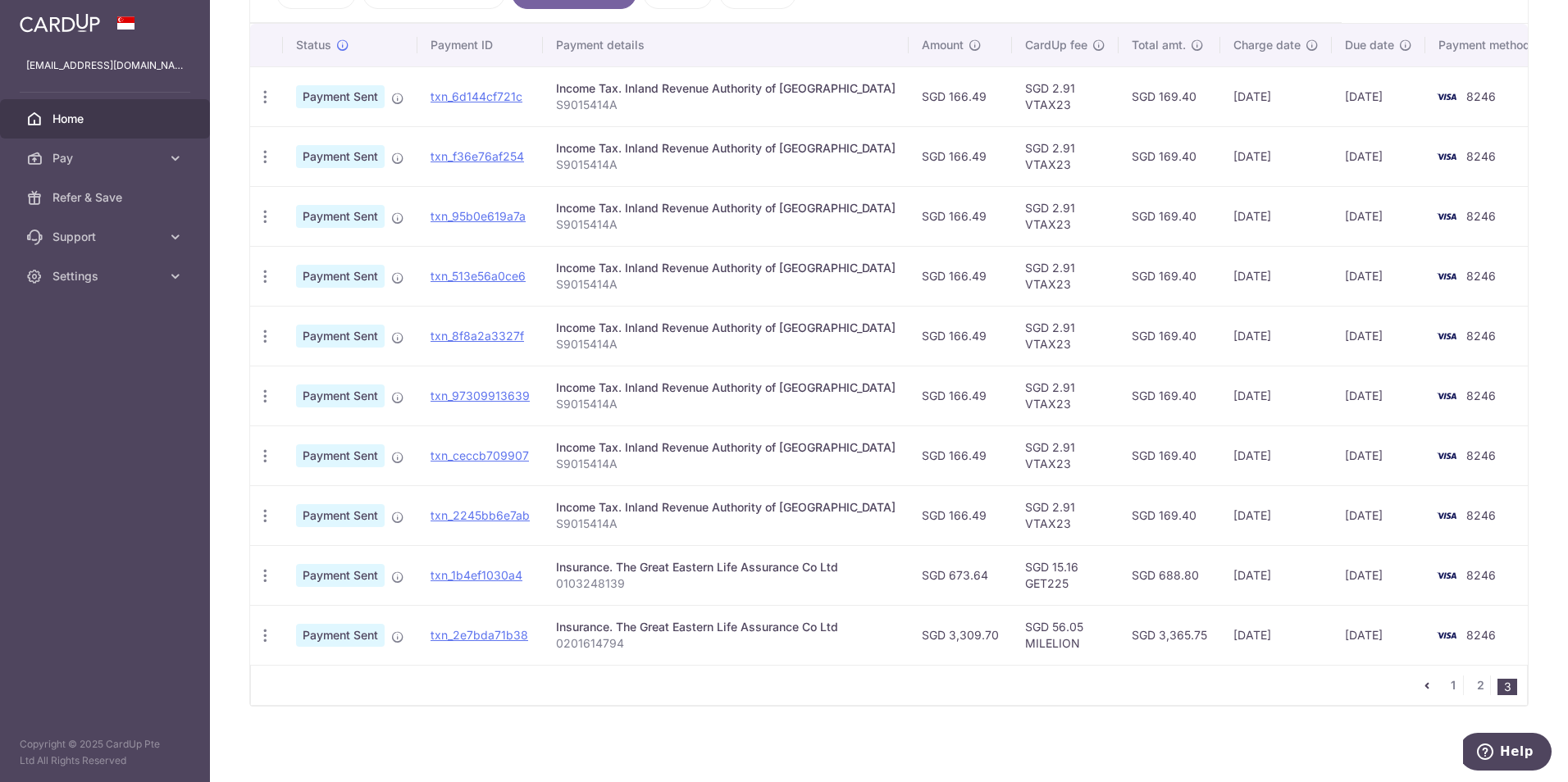
scroll to position [416, 0]
click at [1444, 683] on link "1" at bounding box center [1452, 683] width 19 height 19
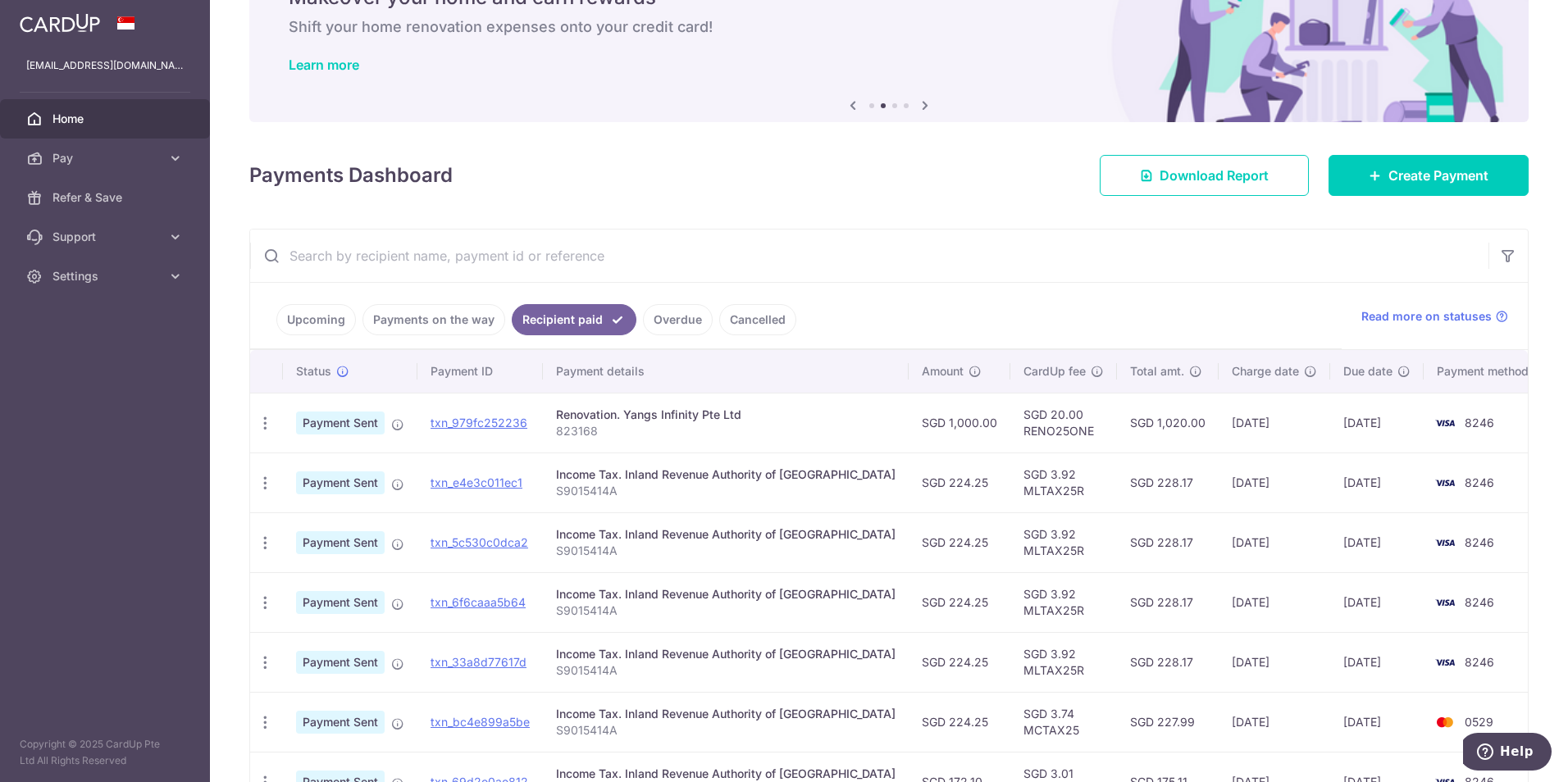
scroll to position [0, 0]
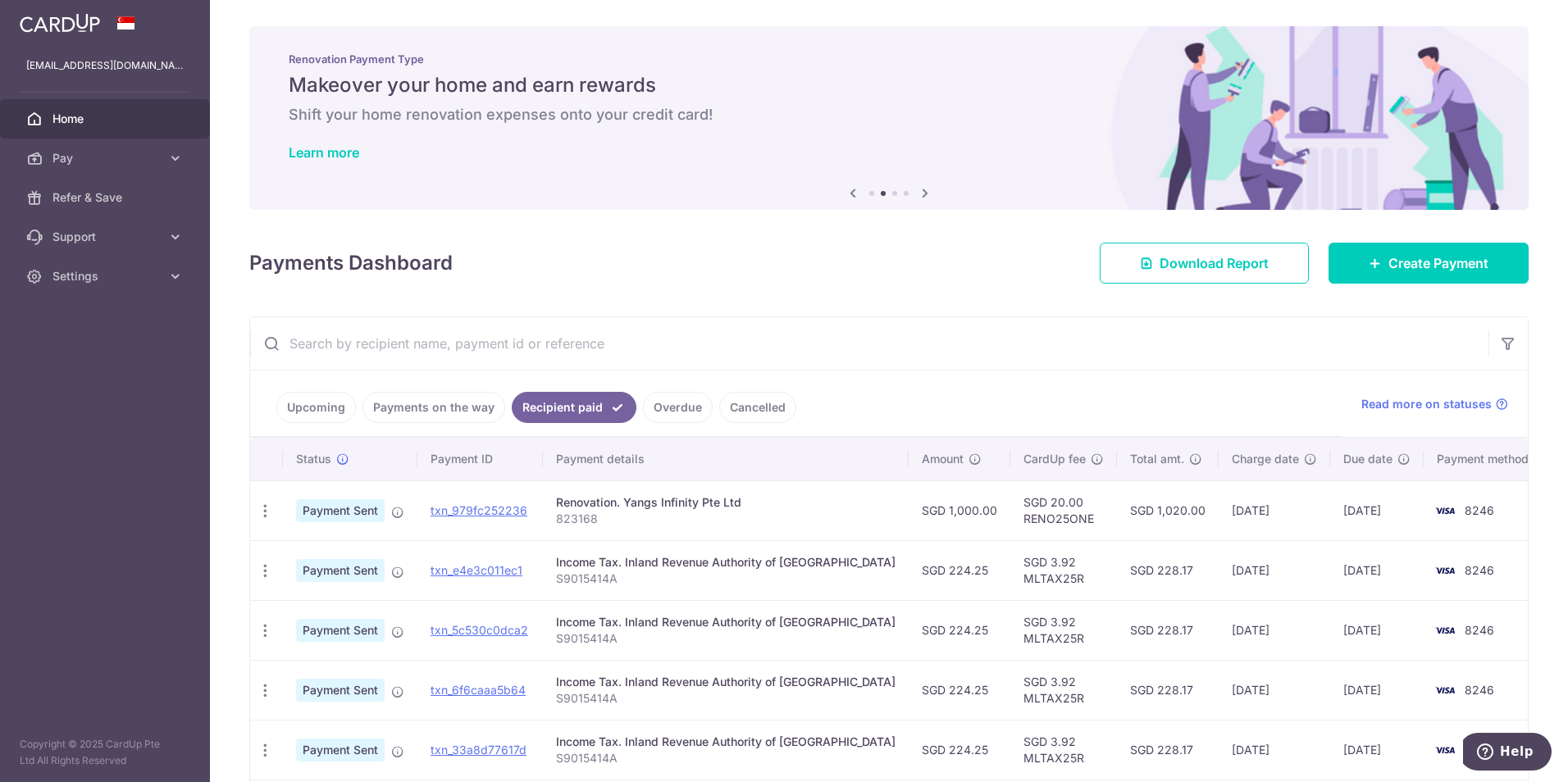
click at [675, 412] on link "Overdue" at bounding box center [677, 408] width 69 height 31
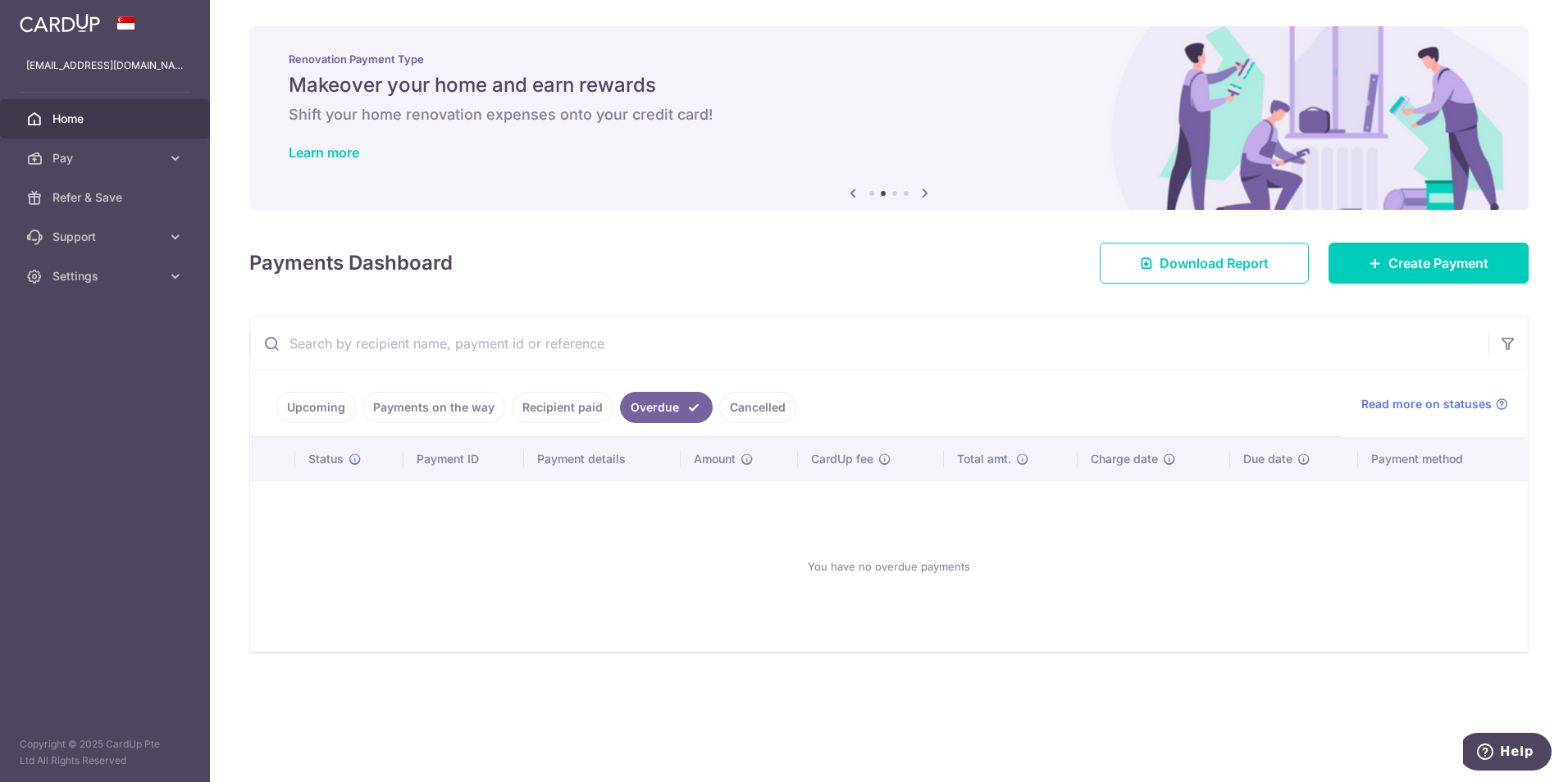
click at [739, 407] on link "Cancelled" at bounding box center [757, 408] width 77 height 31
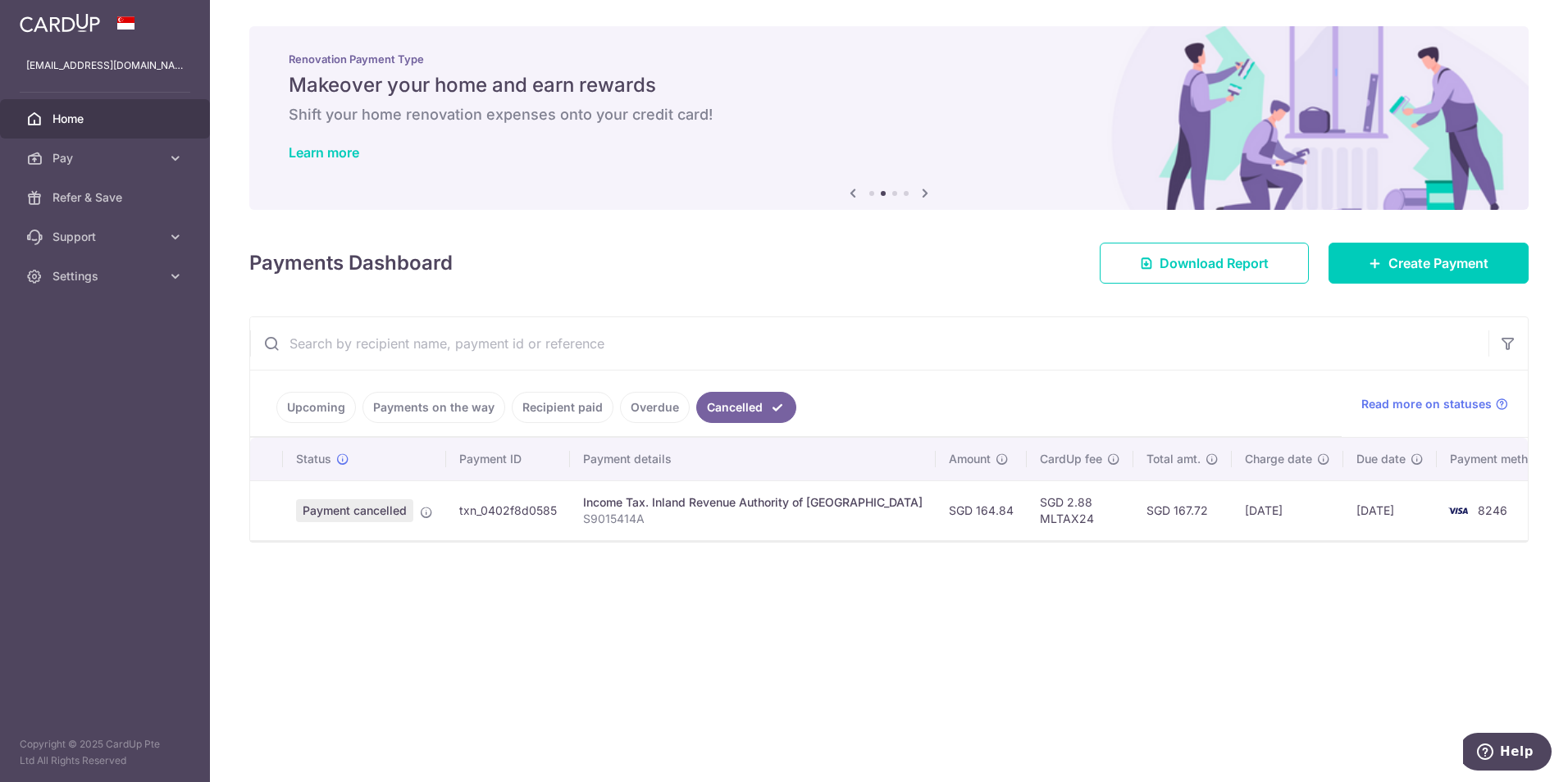
click at [388, 400] on link "Payments on the way" at bounding box center [434, 408] width 142 height 31
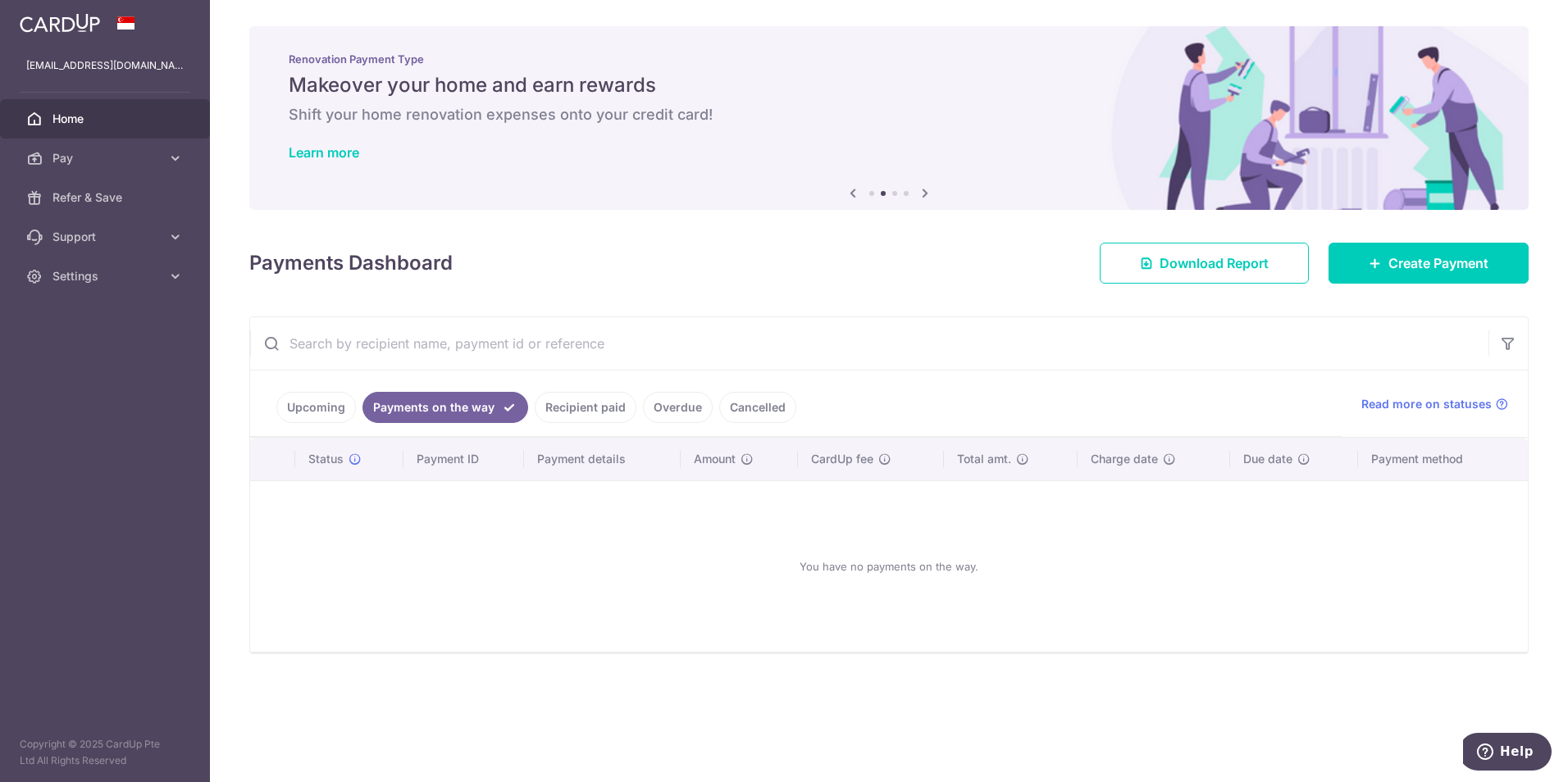
click at [298, 409] on link "Upcoming" at bounding box center [316, 408] width 80 height 31
